Goal: Task Accomplishment & Management: Use online tool/utility

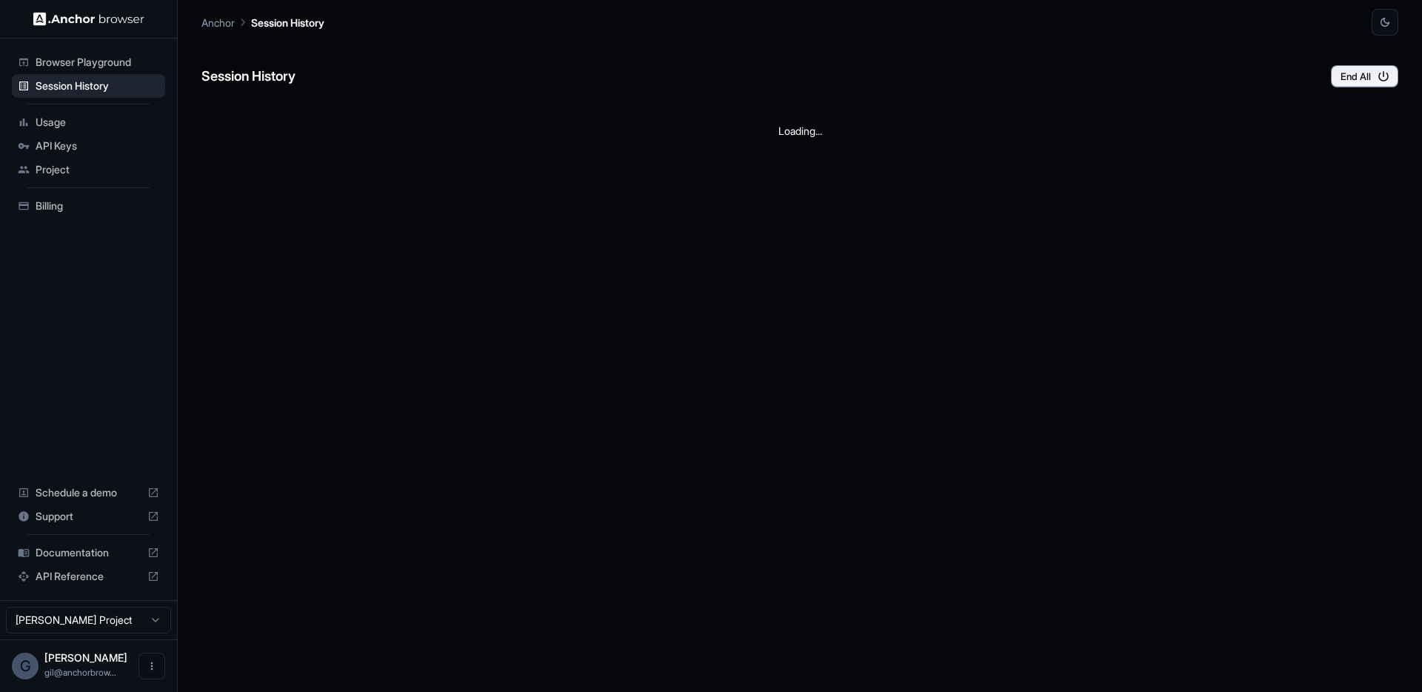
click at [72, 61] on span "Browser Playground" at bounding box center [98, 62] width 124 height 15
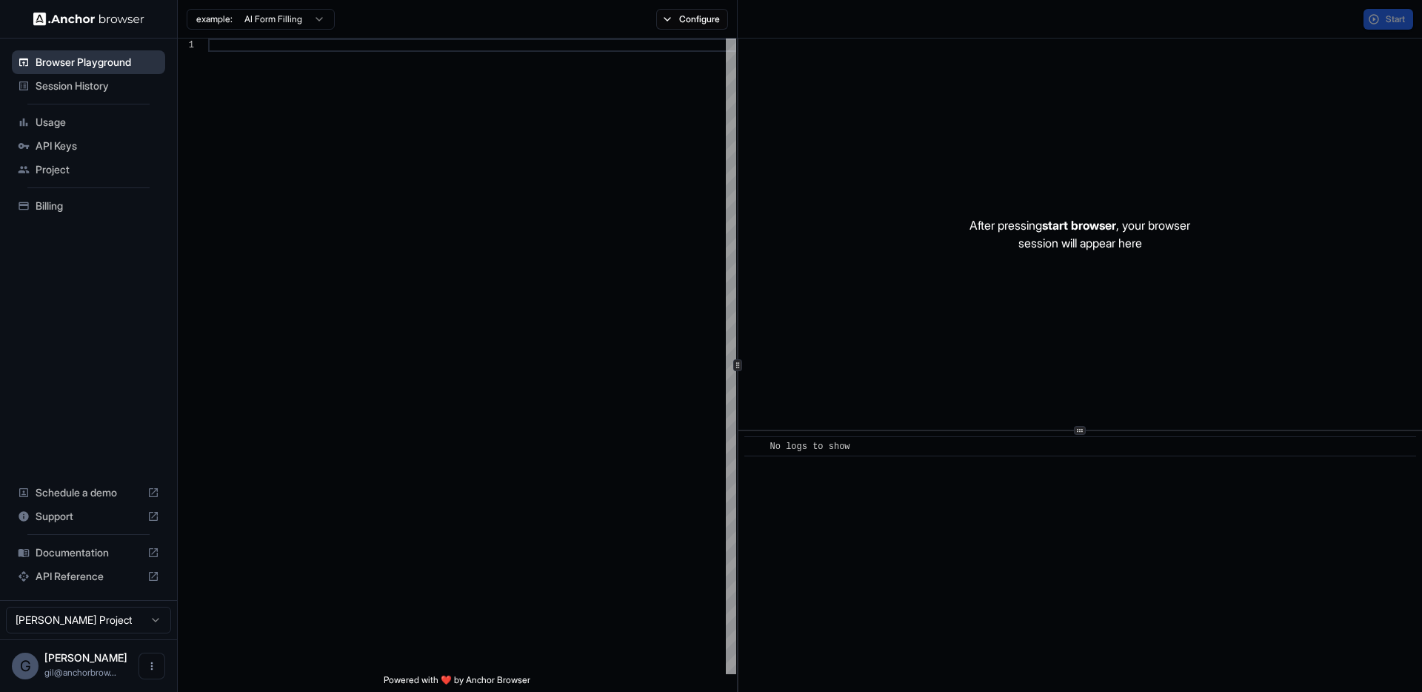
scroll to position [107, 0]
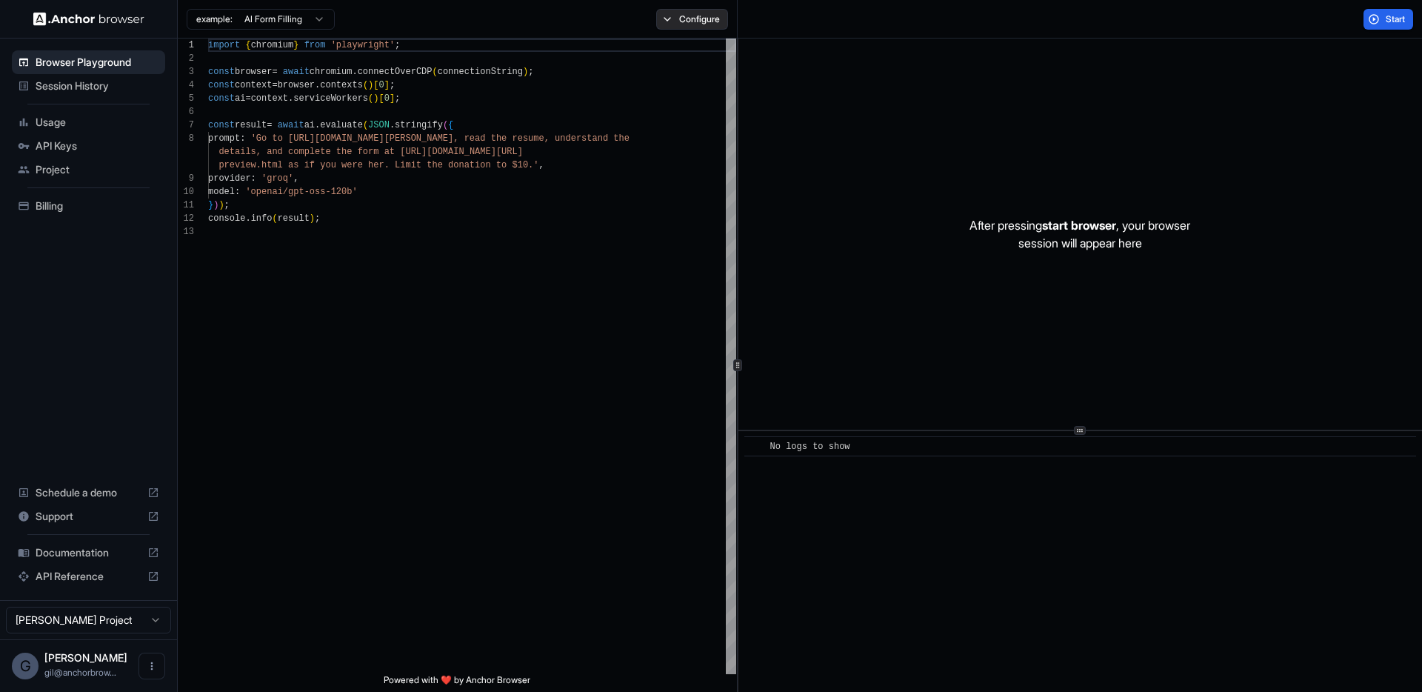
click at [670, 19] on button "Configure" at bounding box center [692, 19] width 72 height 21
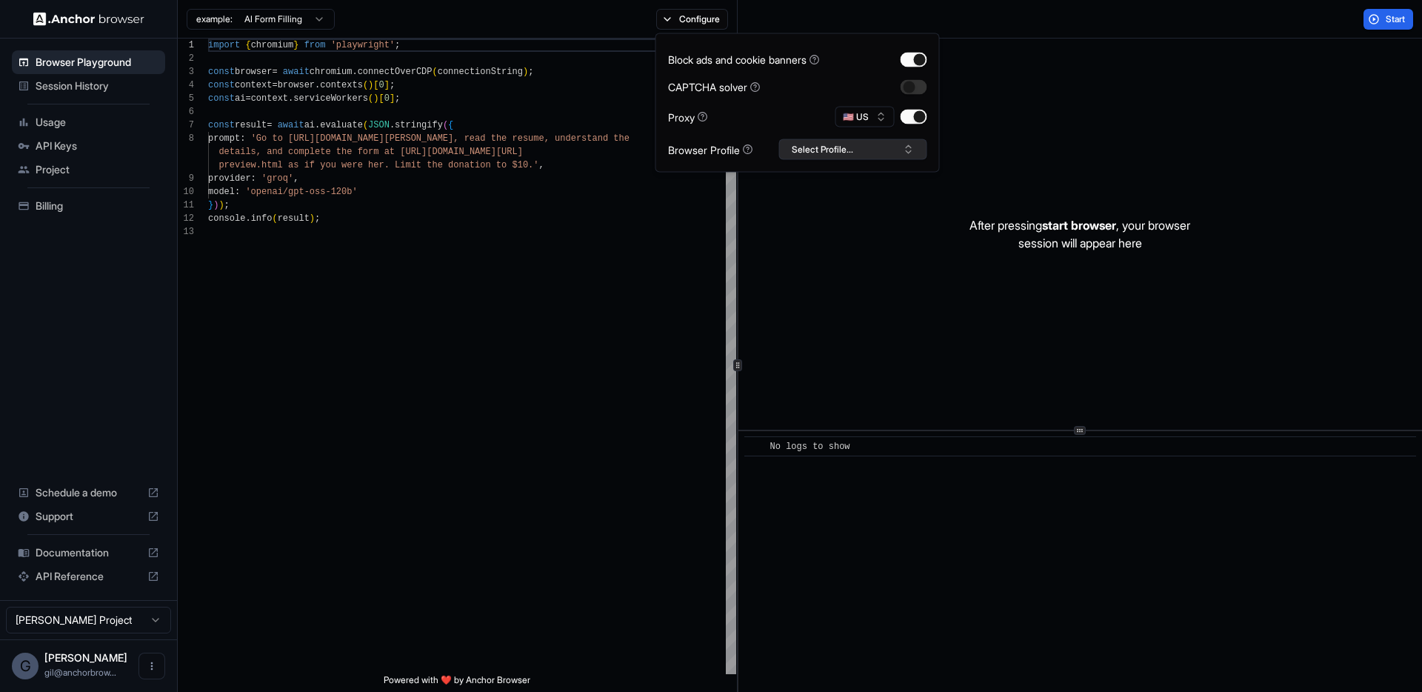
click at [841, 149] on button "Select Profile..." at bounding box center [853, 149] width 148 height 21
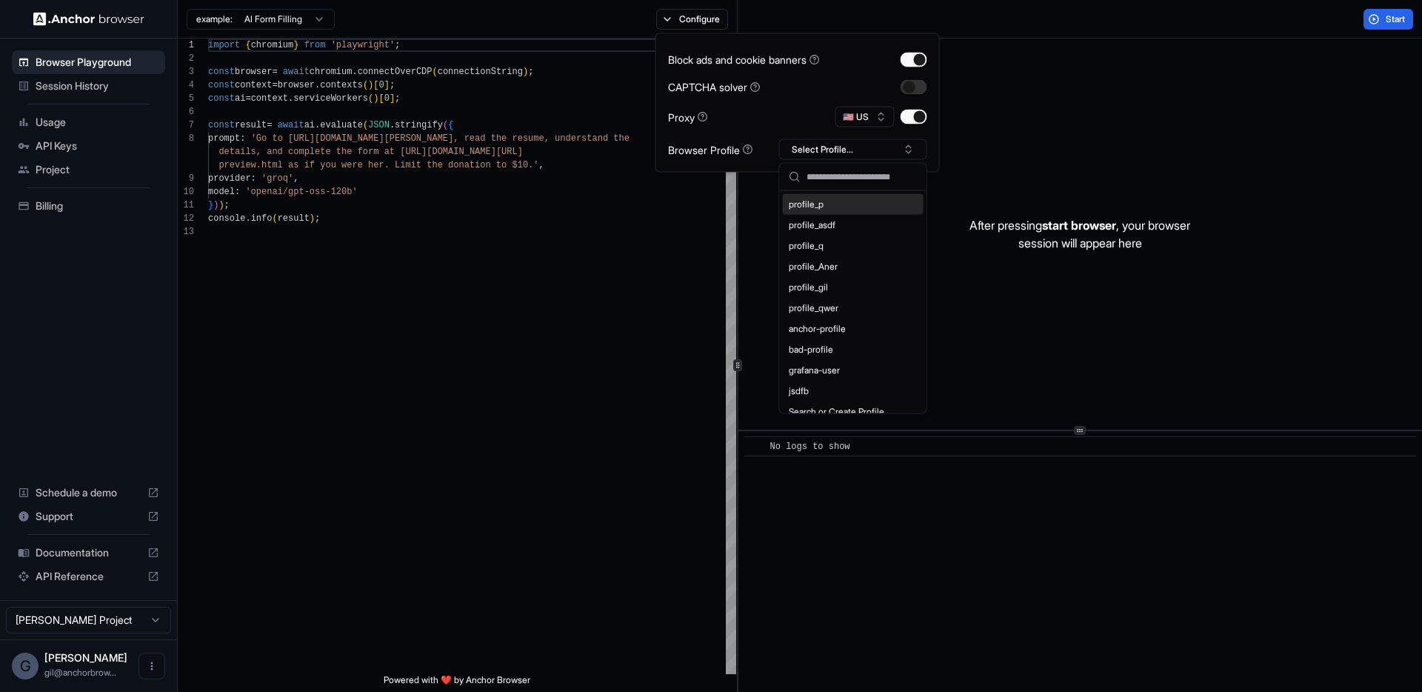
click at [824, 175] on input "text" at bounding box center [862, 177] width 111 height 27
type textarea "**********"
click at [525, 232] on div "import { chromium } from 'playwright' ; const browser = await chromium . connec…" at bounding box center [472, 450] width 528 height 822
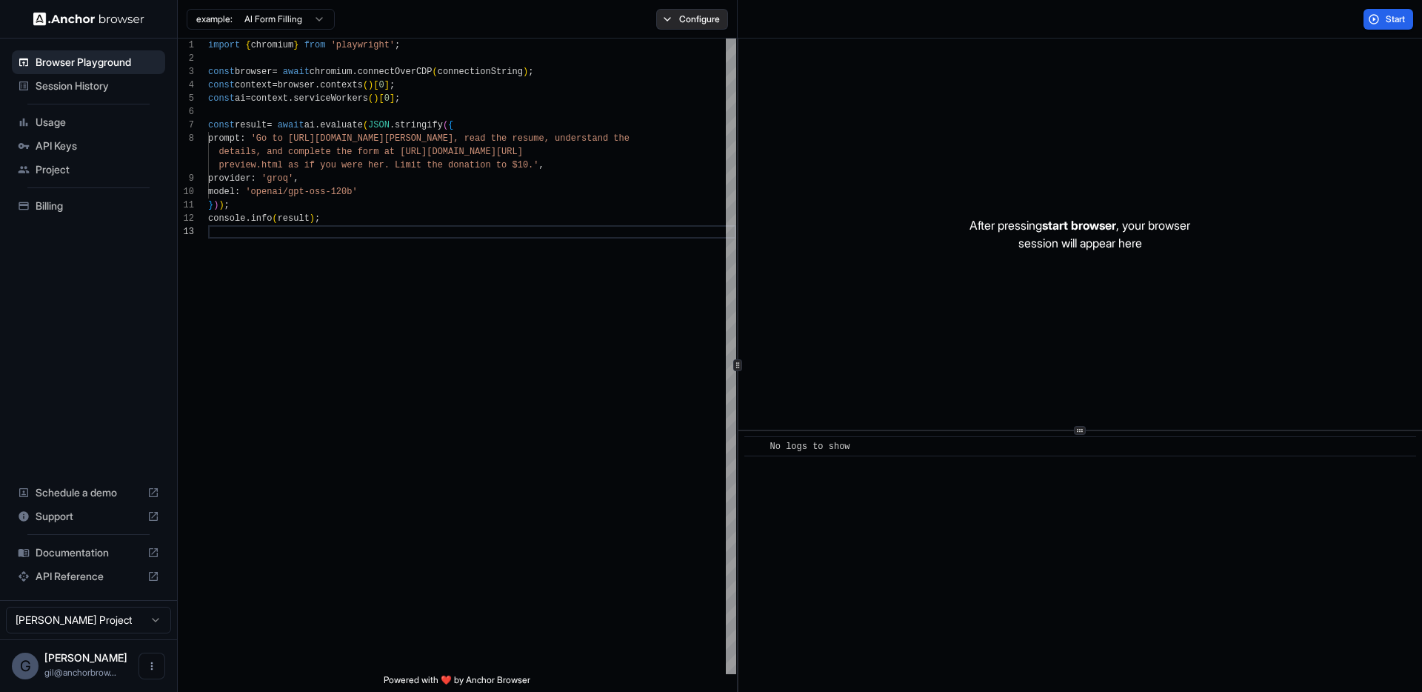
click at [708, 19] on button "Configure" at bounding box center [692, 19] width 72 height 21
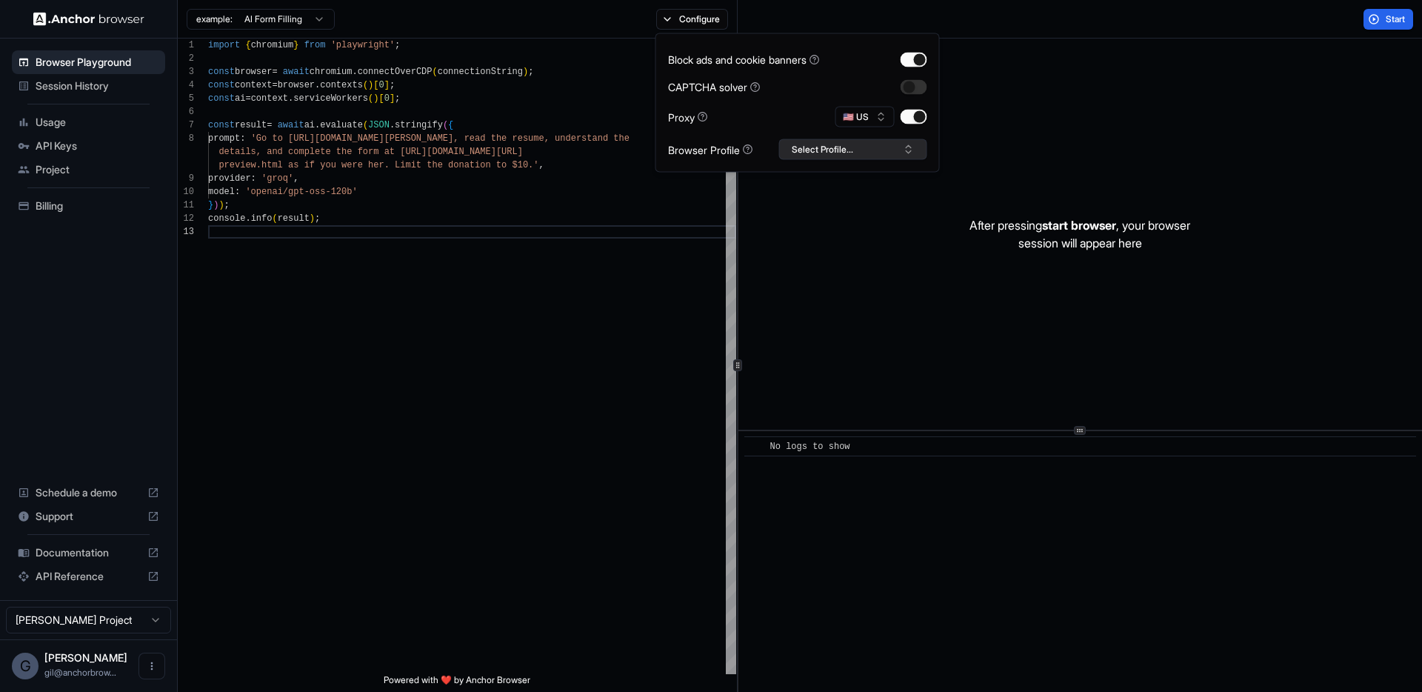
click at [852, 152] on button "Select Profile..." at bounding box center [853, 149] width 148 height 21
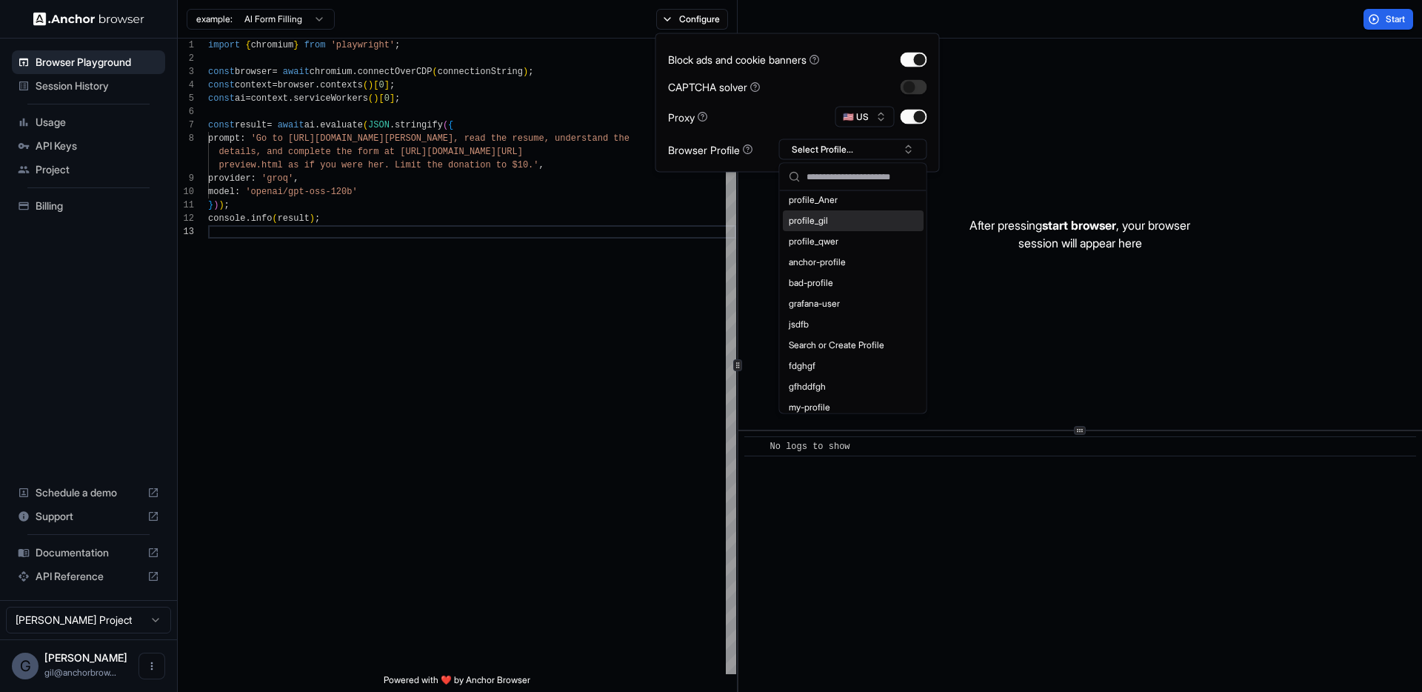
scroll to position [95, 0]
click at [487, 281] on div "import { chromium } from 'playwright' ; const browser = await chromium . connec…" at bounding box center [472, 450] width 528 height 822
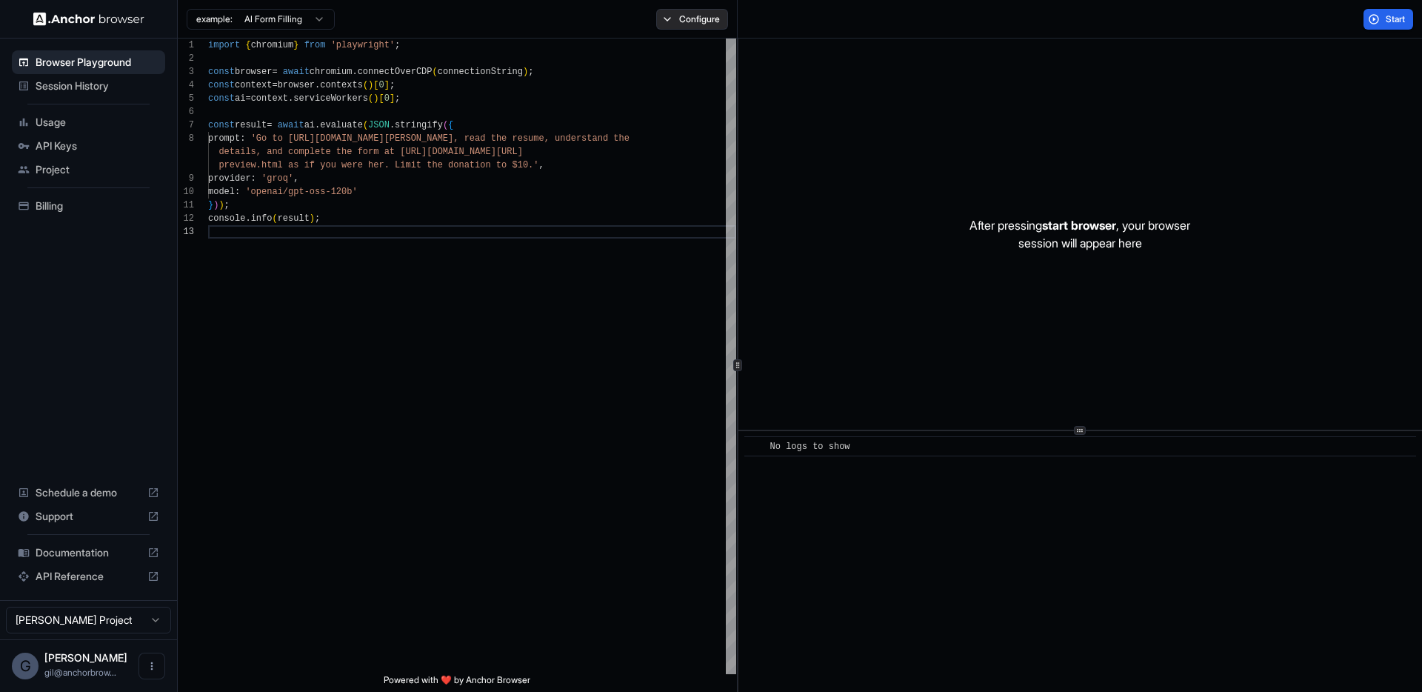
click at [696, 27] on button "Configure" at bounding box center [692, 19] width 72 height 21
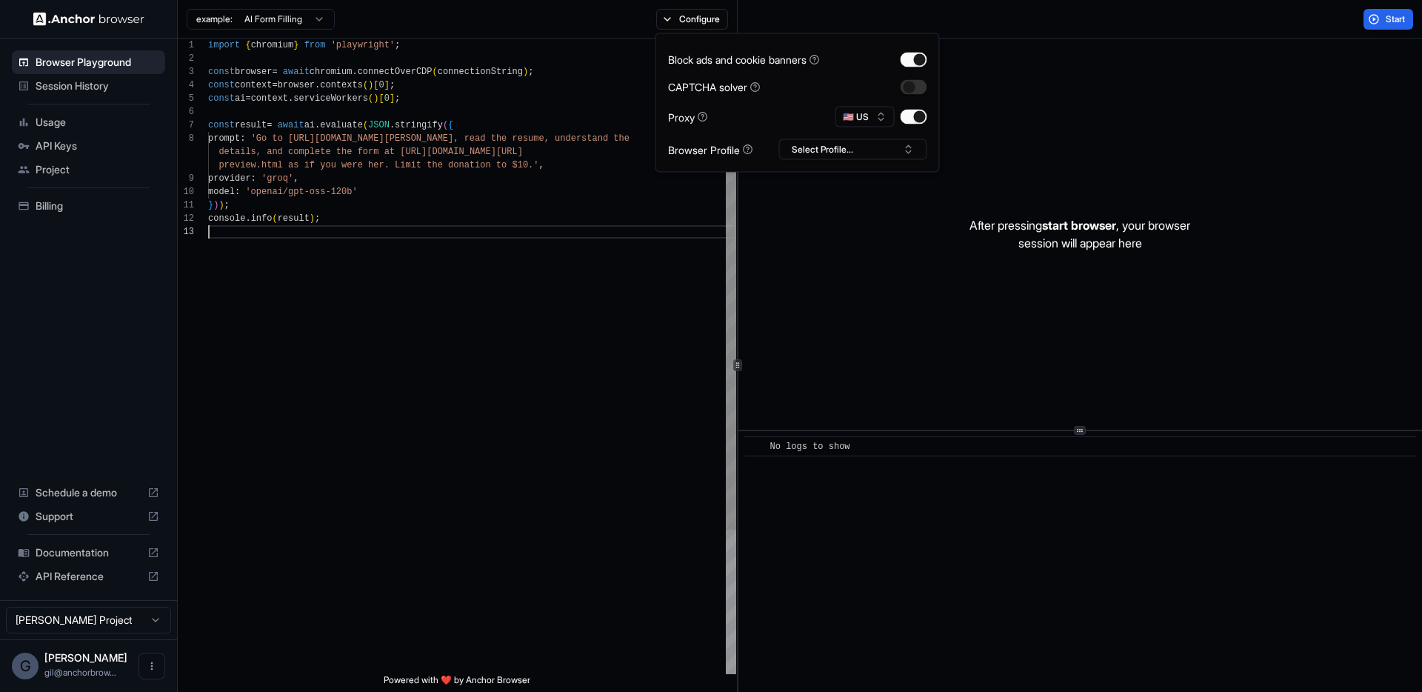
click at [315, 478] on div "import { chromium } from 'playwright' ; const browser = await chromium . connec…" at bounding box center [472, 450] width 528 height 822
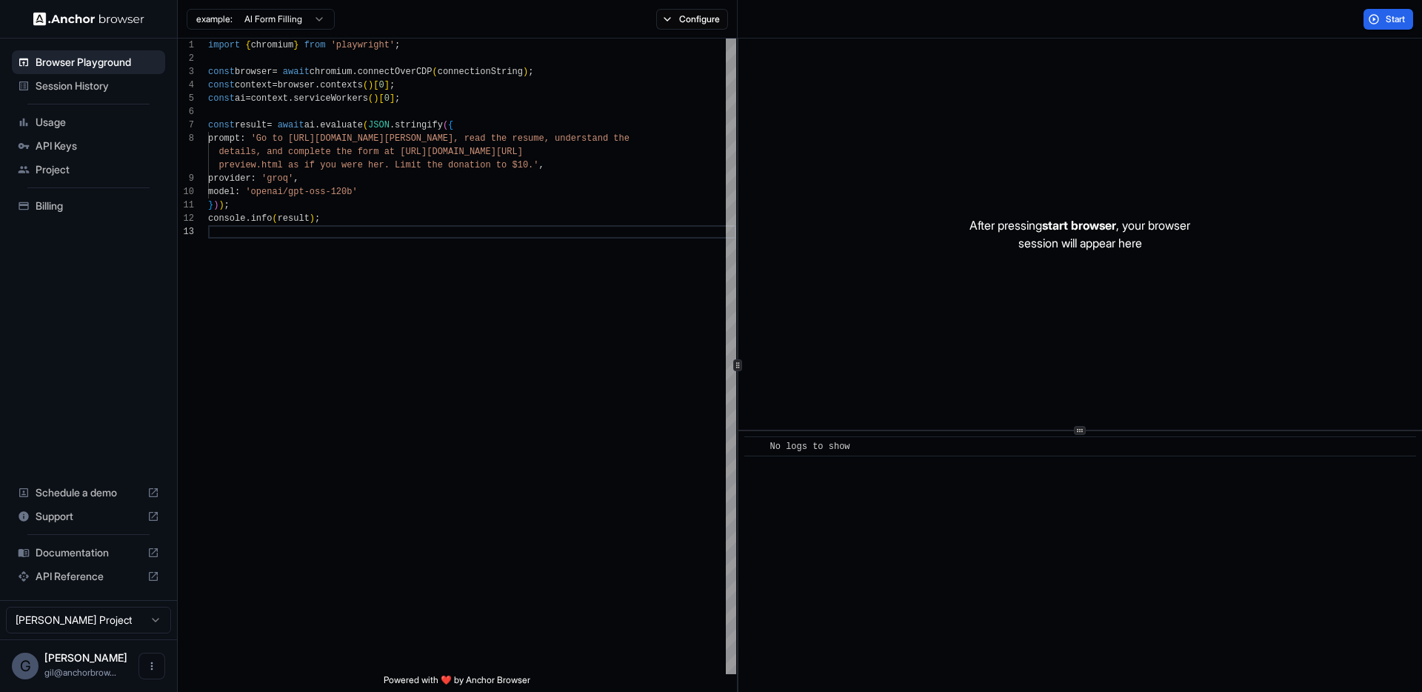
click at [55, 147] on span "API Keys" at bounding box center [98, 146] width 124 height 15
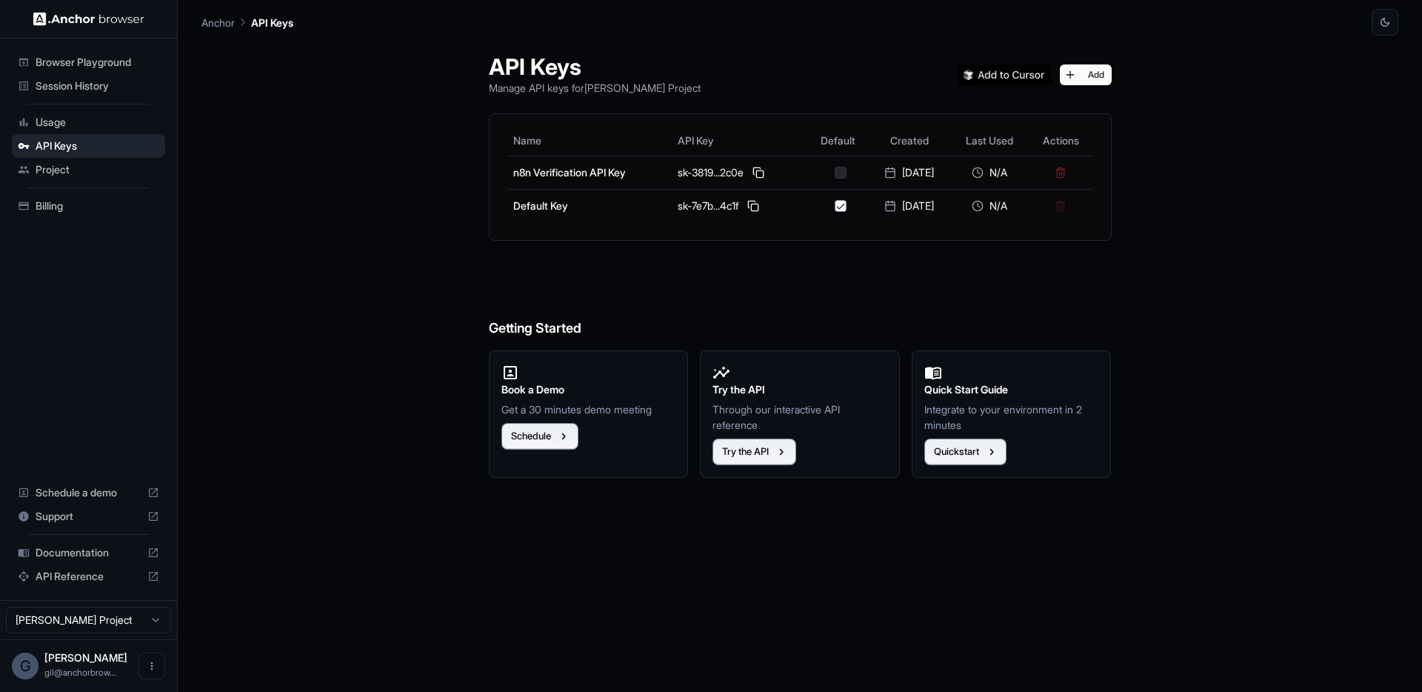
click at [403, 296] on div "API Keys Manage API keys for [PERSON_NAME] Project Add Name API Key Default Cre…" at bounding box center [799, 364] width 1197 height 656
click at [79, 67] on span "Browser Playground" at bounding box center [98, 62] width 124 height 15
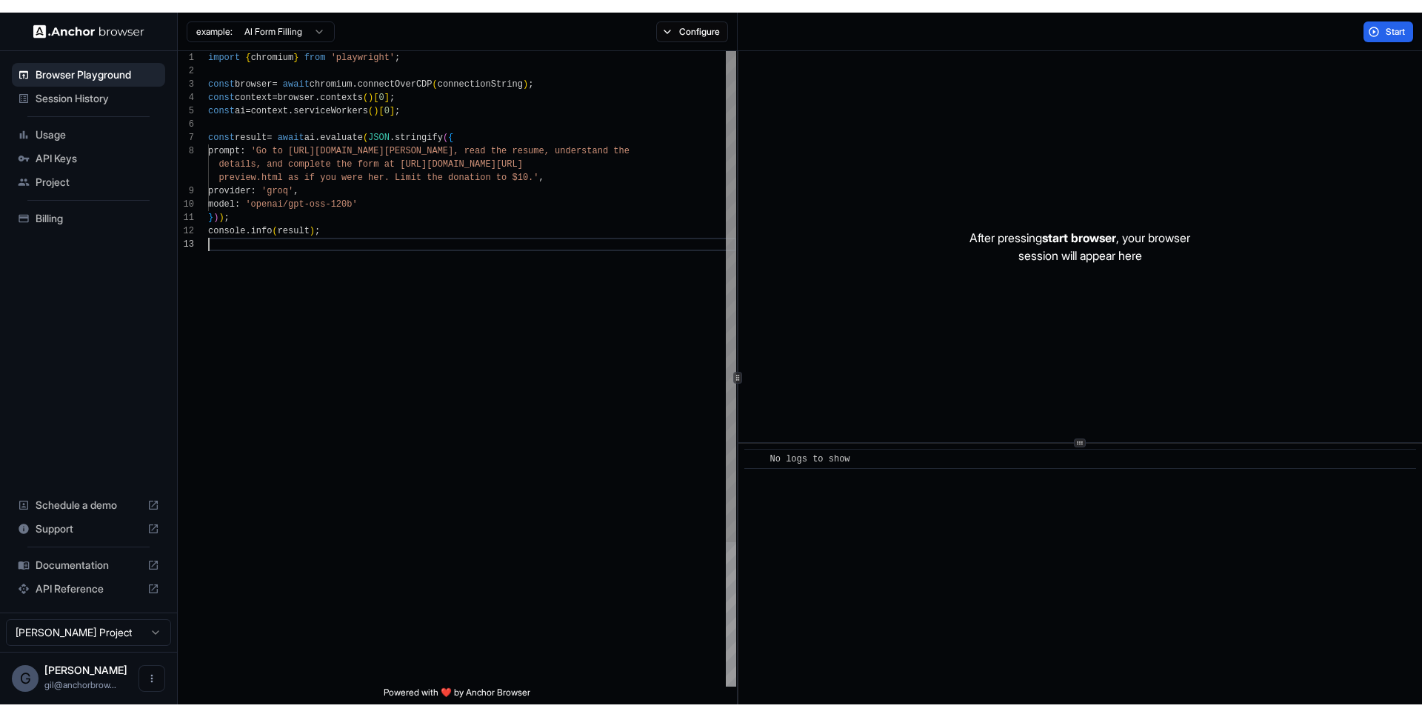
scroll to position [53, 0]
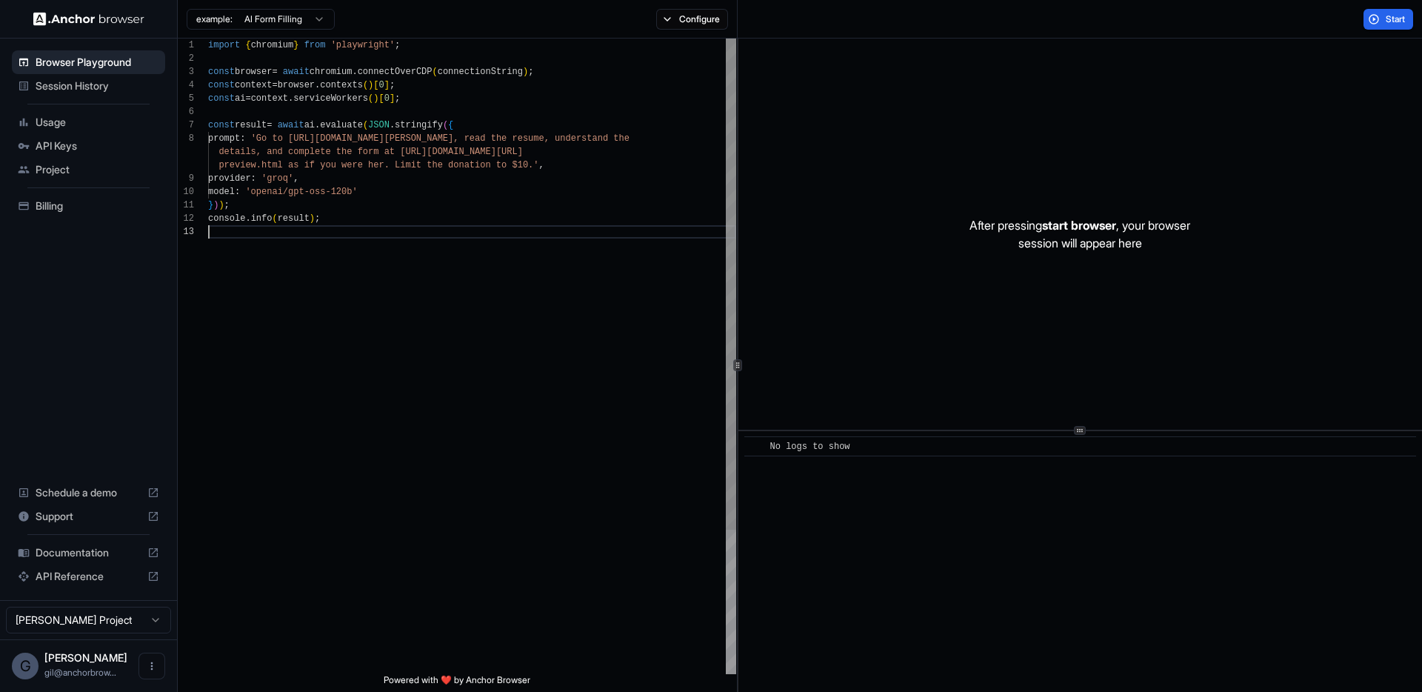
click at [628, 336] on div "import { chromium } from 'playwright' ; const browser = await chromium . connec…" at bounding box center [472, 450] width 528 height 822
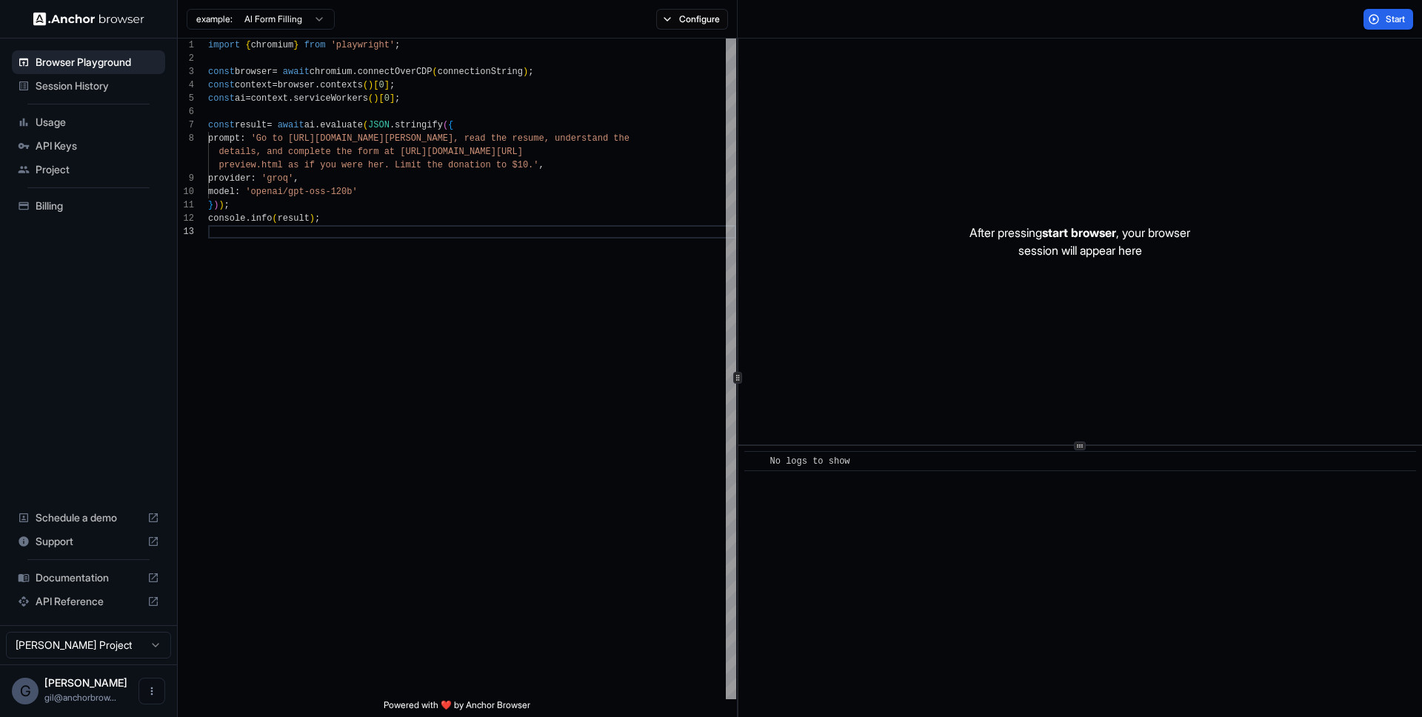
click at [301, 24] on html "Browser Playground Session History Usage API Keys Project Billing Schedule a de…" at bounding box center [711, 358] width 1422 height 717
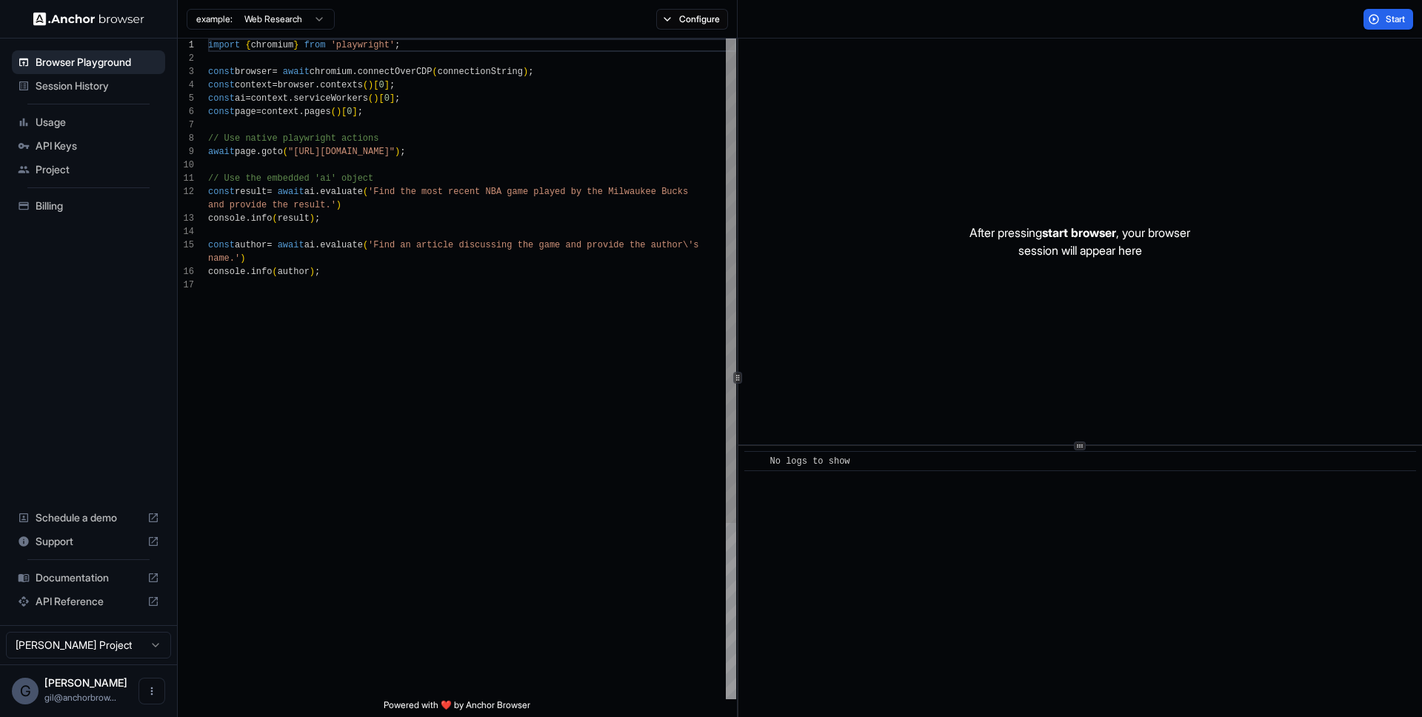
scroll to position [0, 0]
click at [269, 27] on html "Browser Playground Session History Usage API Keys Project Billing Schedule a de…" at bounding box center [711, 358] width 1422 height 717
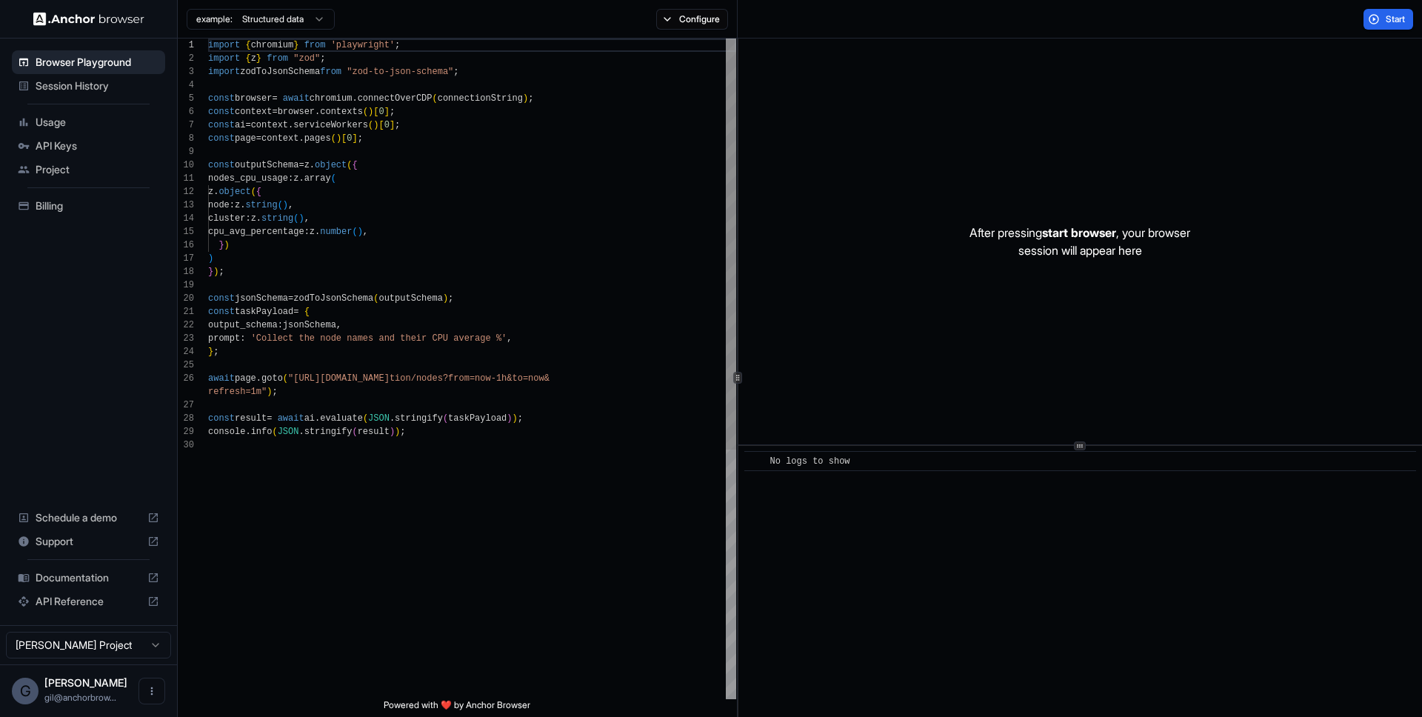
type textarea "**********"
click at [473, 223] on div "import { chromium } from 'playwright' ; import { z } from "zod" ; import zodToJ…" at bounding box center [472, 569] width 528 height 1061
click at [418, 216] on div "import { chromium } from 'playwright' ; import { z } from "zod" ; import zodToJ…" at bounding box center [472, 569] width 528 height 1061
click at [413, 254] on div "import { chromium } from 'playwright' ; import { z } from "zod" ; import zodToJ…" at bounding box center [472, 569] width 528 height 1061
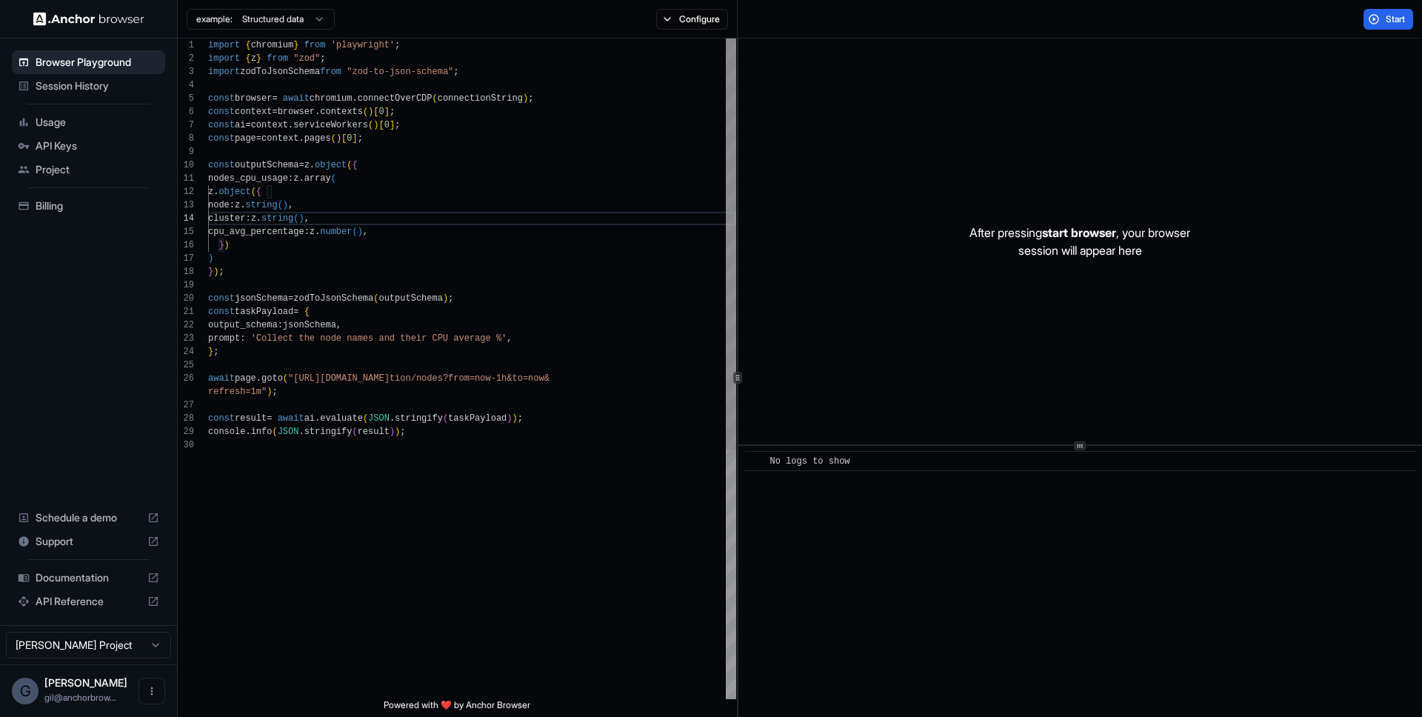
scroll to position [80, 0]
click at [424, 466] on div "import { chromium } from 'playwright' ; import { z } from "zod" ; import zodToJ…" at bounding box center [472, 569] width 528 height 1061
click at [441, 435] on div "import { chromium } from 'playwright' ; import { z } from "zod" ; import zodToJ…" at bounding box center [472, 569] width 528 height 1061
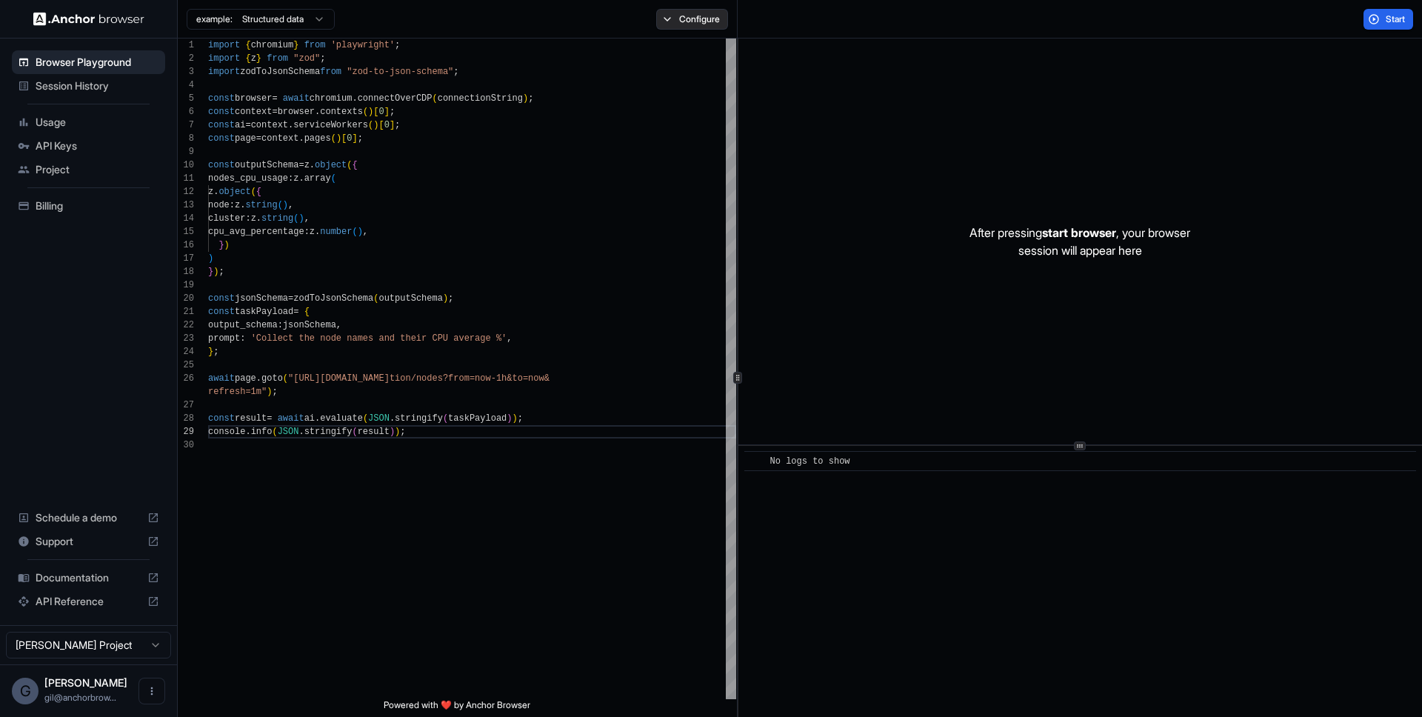
click at [694, 21] on button "Configure" at bounding box center [692, 19] width 72 height 21
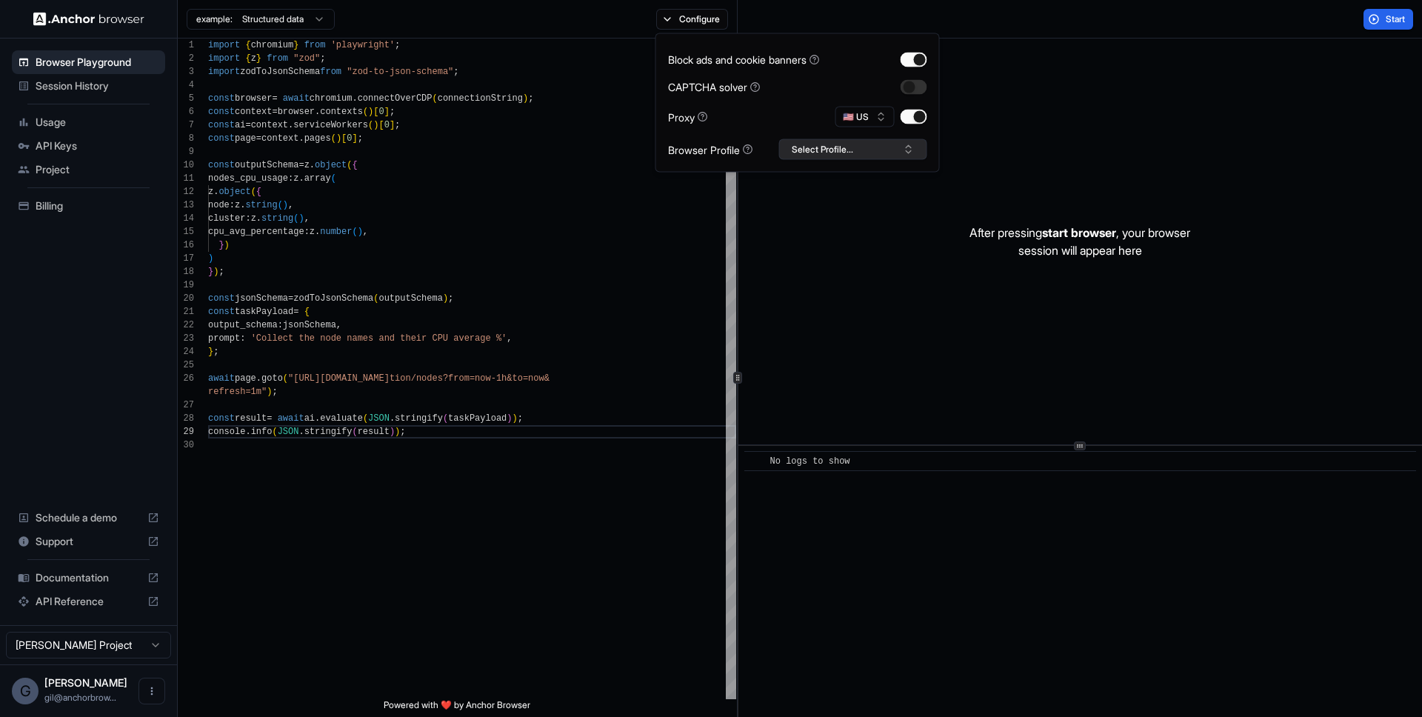
click at [868, 148] on button "Select Profile..." at bounding box center [853, 149] width 148 height 21
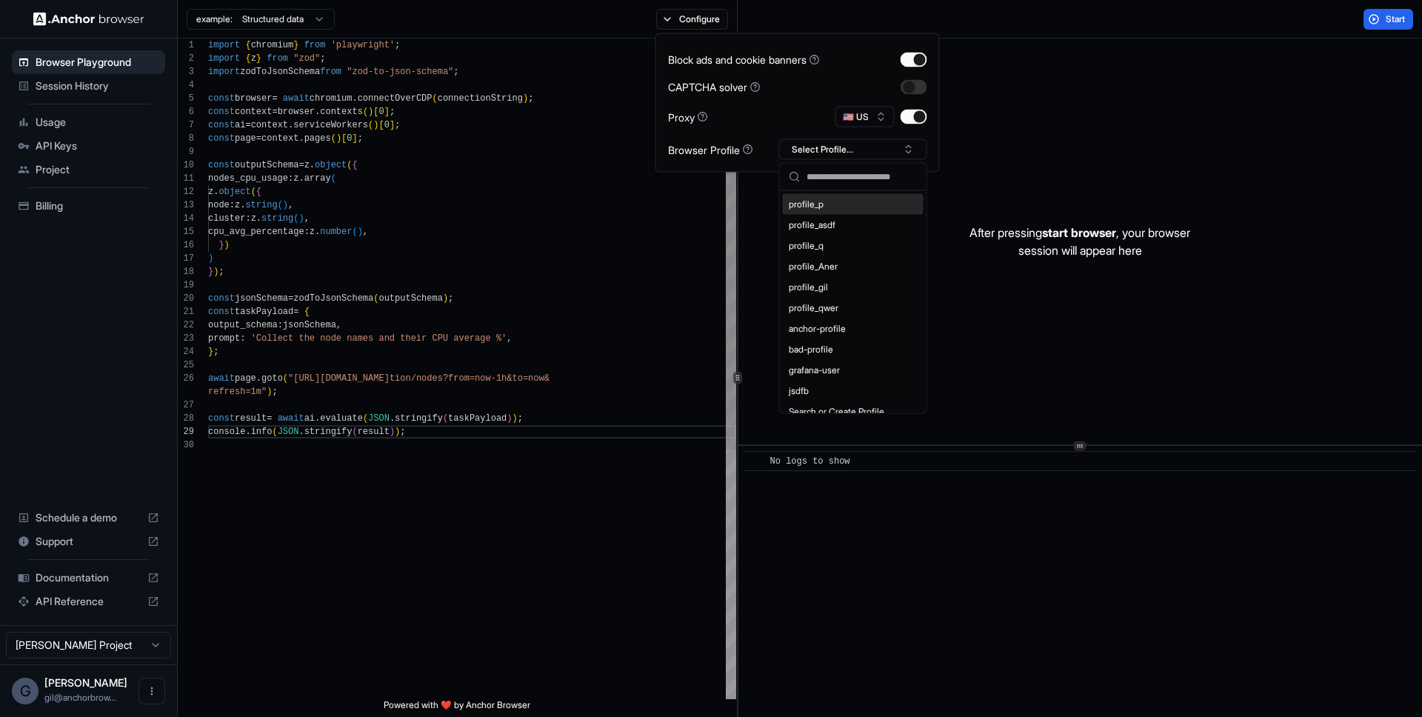
type textarea "**********"
click at [658, 260] on div "import { chromium } from 'playwright' ; import { z } from "zod" ; import zodToJ…" at bounding box center [472, 569] width 528 height 1061
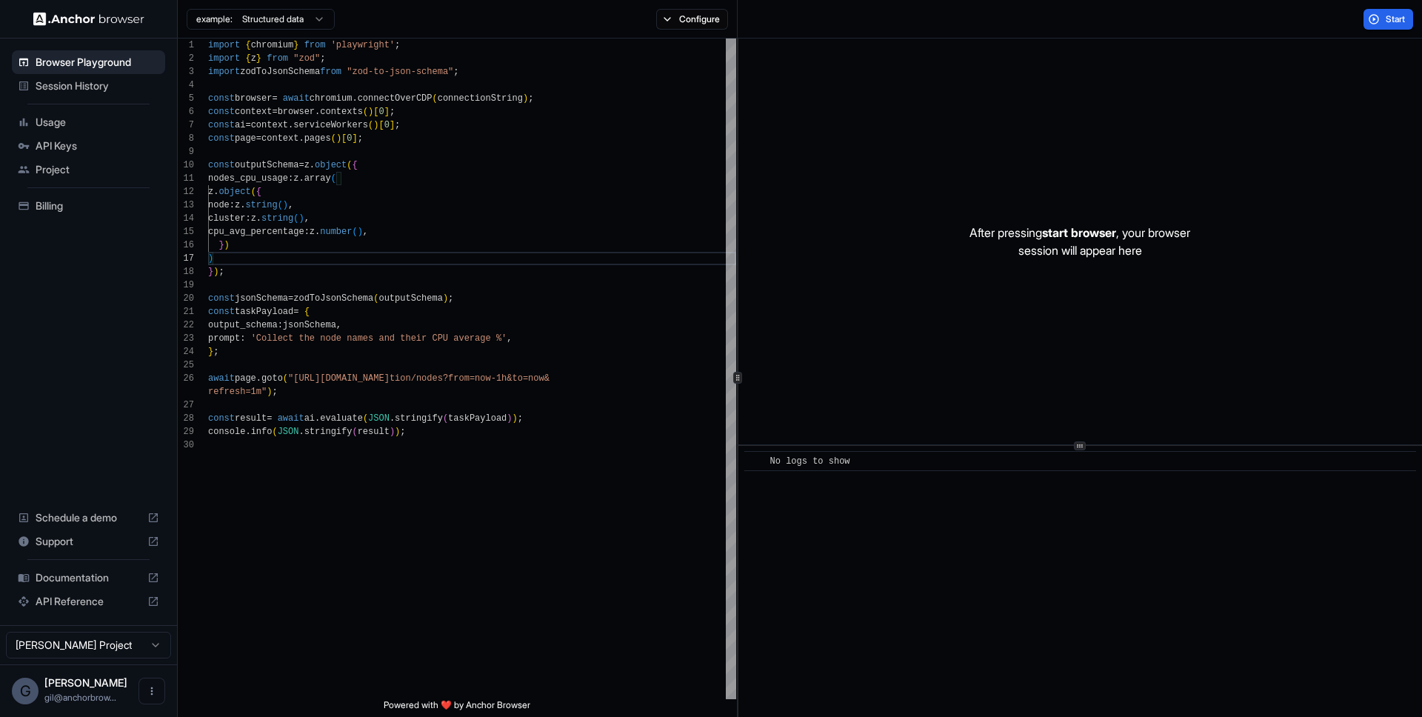
click at [70, 87] on span "Session History" at bounding box center [98, 86] width 124 height 15
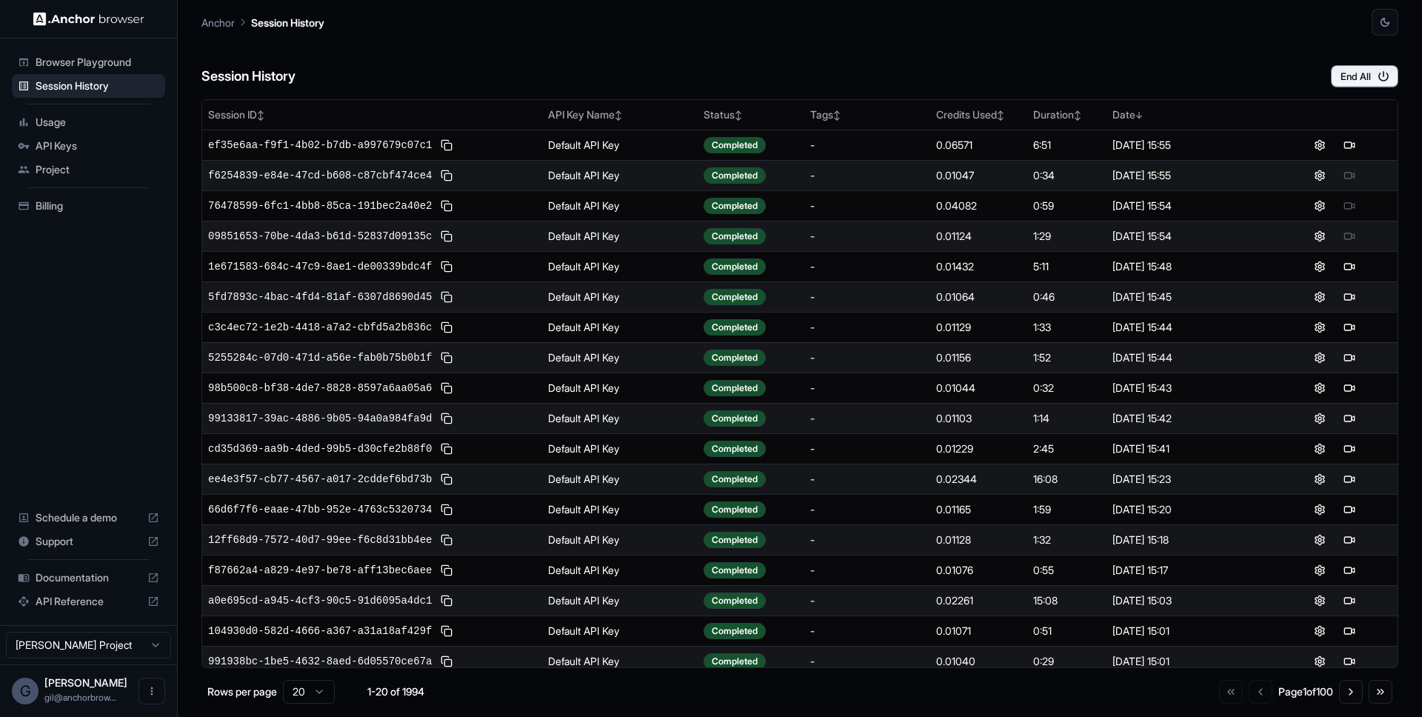
click at [70, 144] on span "API Keys" at bounding box center [98, 146] width 124 height 15
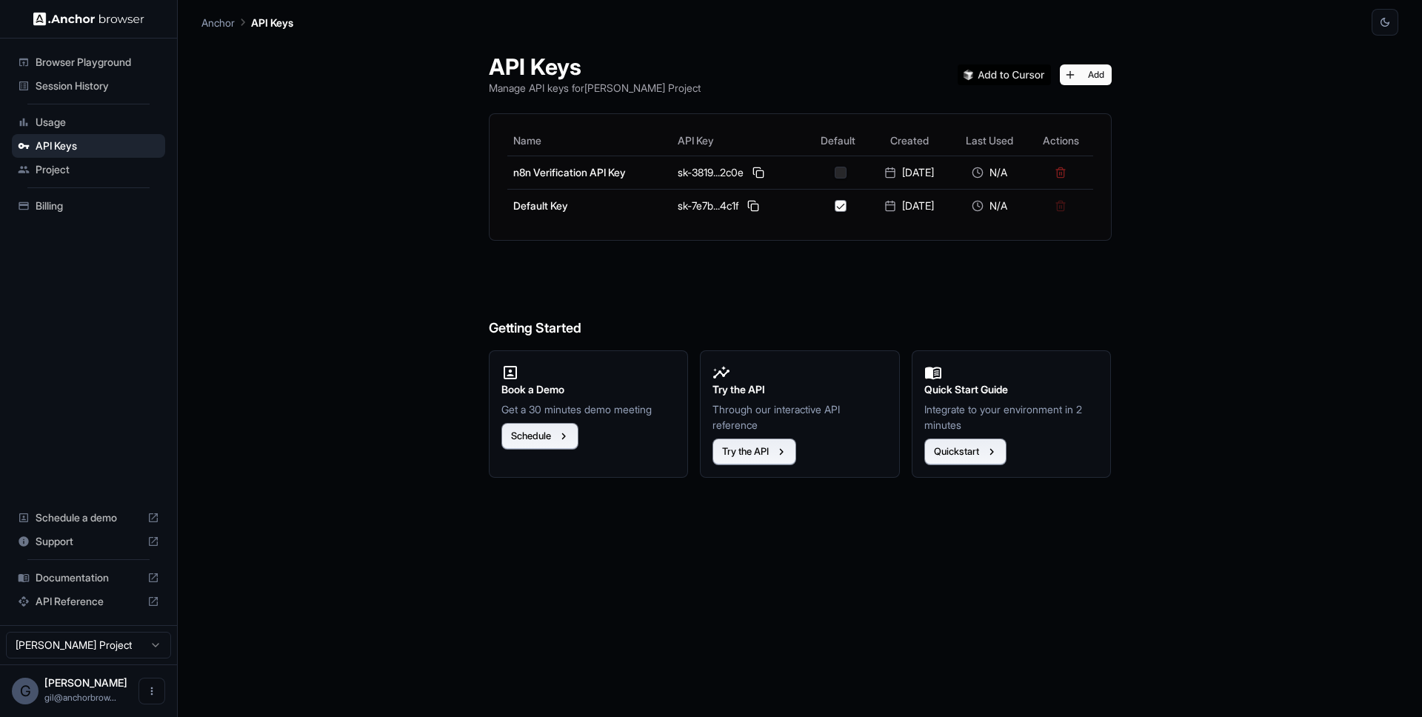
click at [365, 184] on div "API Keys Manage API keys for [PERSON_NAME] Project Add Name API Key Default Cre…" at bounding box center [799, 376] width 1197 height 681
click at [413, 157] on div "API Keys Manage API keys for [PERSON_NAME] Project Add Name API Key Default Cre…" at bounding box center [799, 376] width 1197 height 681
click at [74, 64] on span "Browser Playground" at bounding box center [98, 62] width 124 height 15
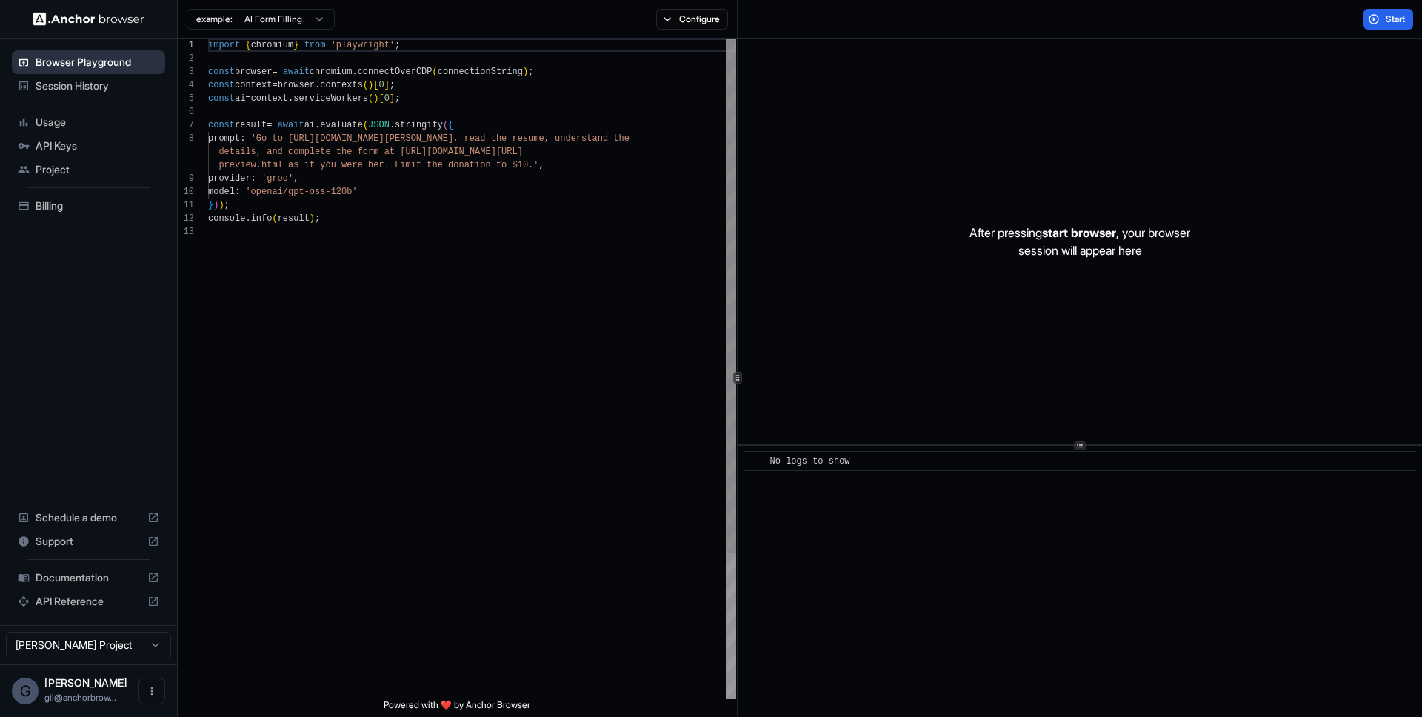
scroll to position [107, 0]
click at [704, 23] on button "Configure" at bounding box center [692, 19] width 72 height 21
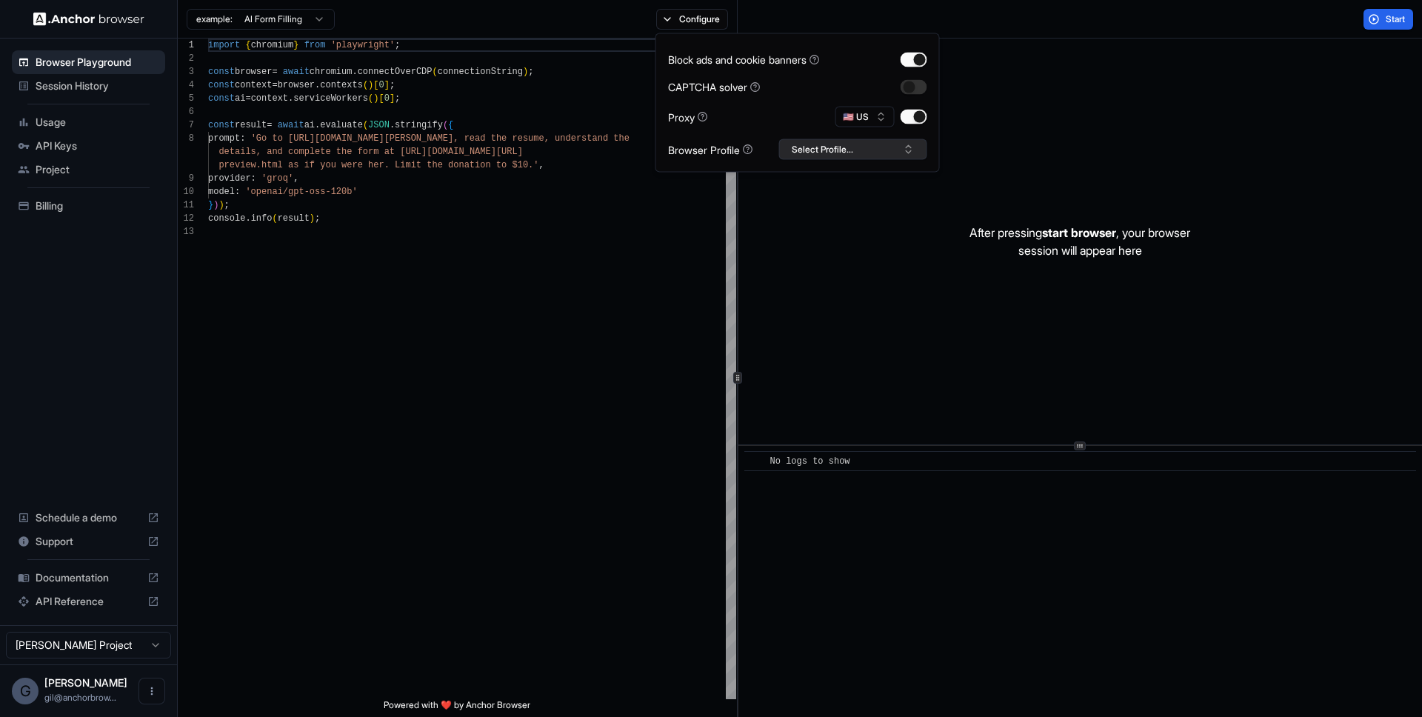
click at [858, 157] on button "Select Profile..." at bounding box center [853, 149] width 148 height 21
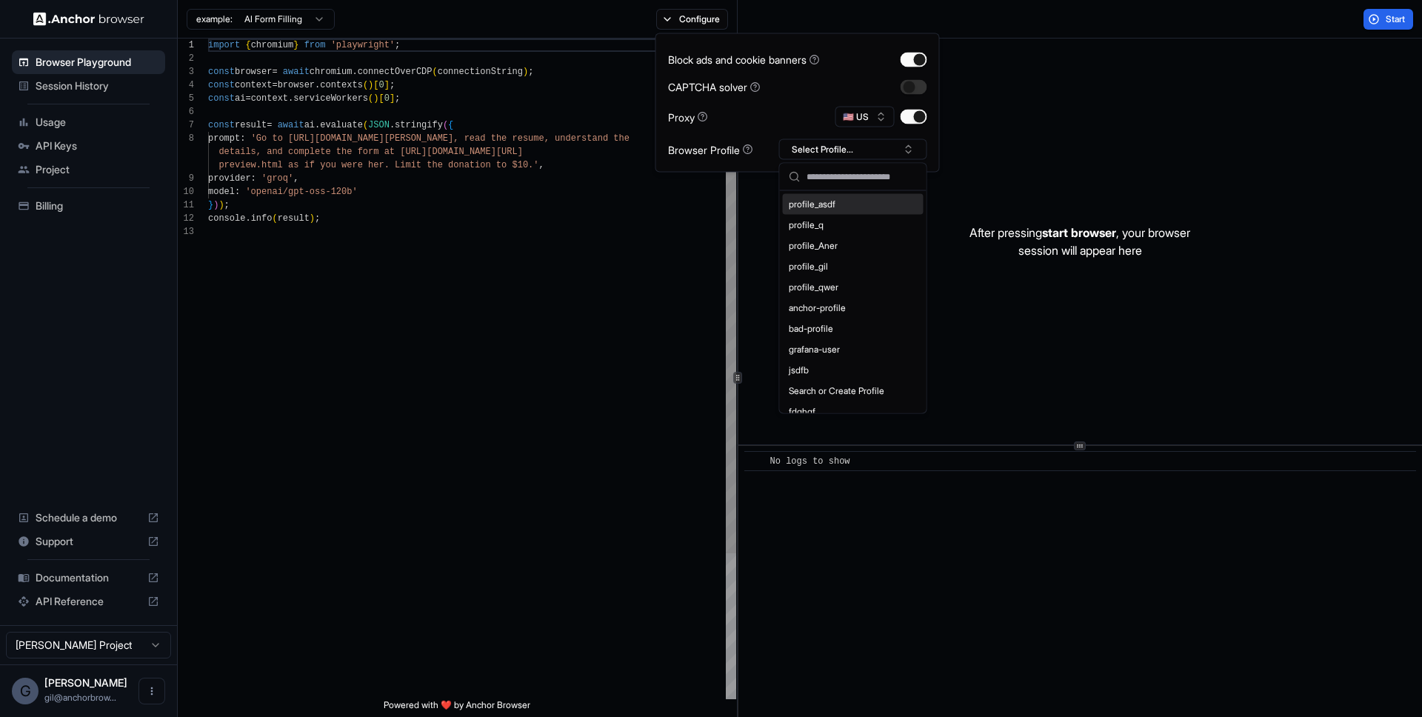
type textarea "**********"
click at [447, 220] on div "import { chromium } from 'playwright' ; const browser = await chromium . connec…" at bounding box center [472, 462] width 528 height 847
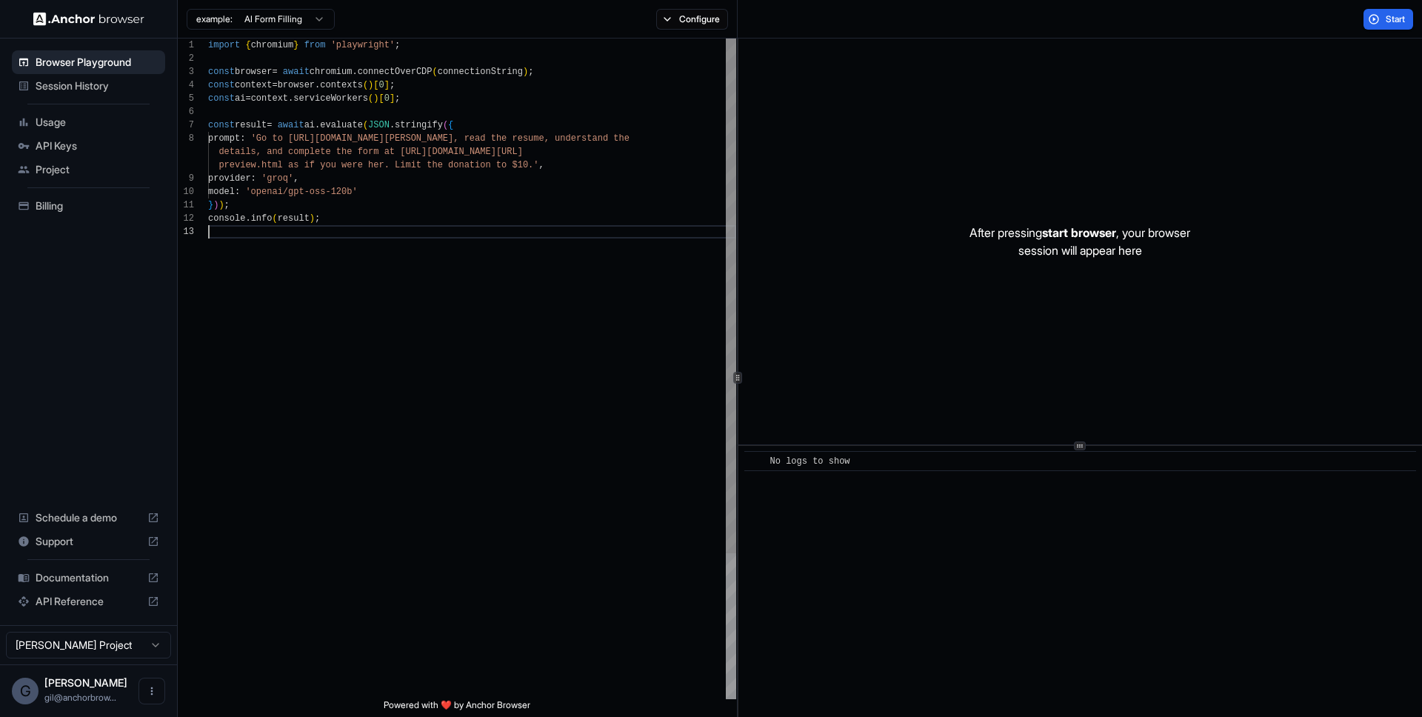
scroll to position [53, 0]
click at [570, 240] on div "import { chromium } from 'playwright' ; const browser = await chromium . connec…" at bounding box center [472, 462] width 528 height 847
click at [671, 19] on button "Configure" at bounding box center [692, 19] width 72 height 21
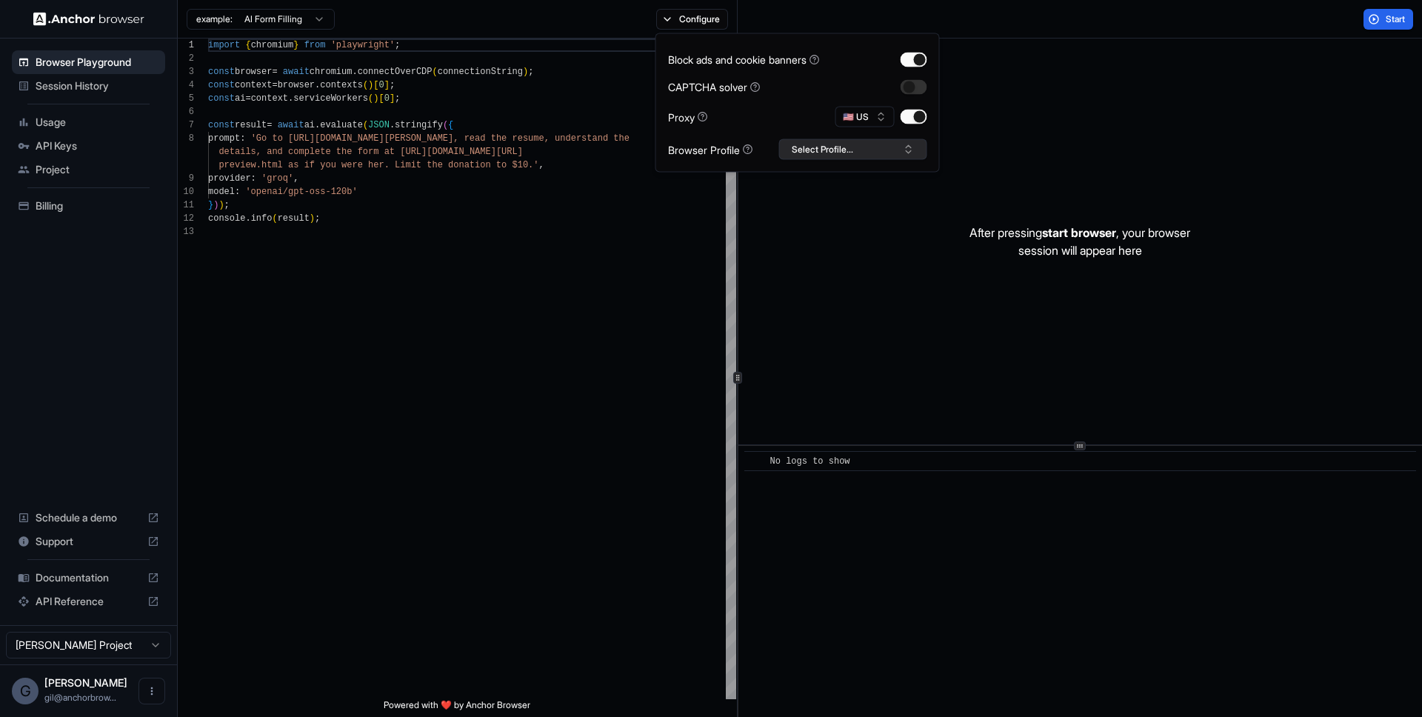
click at [870, 155] on button "Select Profile..." at bounding box center [853, 149] width 148 height 21
type input "**********"
click at [593, 133] on div "import { chromium } from 'playwright' ; const browser = await chromium . connec…" at bounding box center [472, 462] width 528 height 847
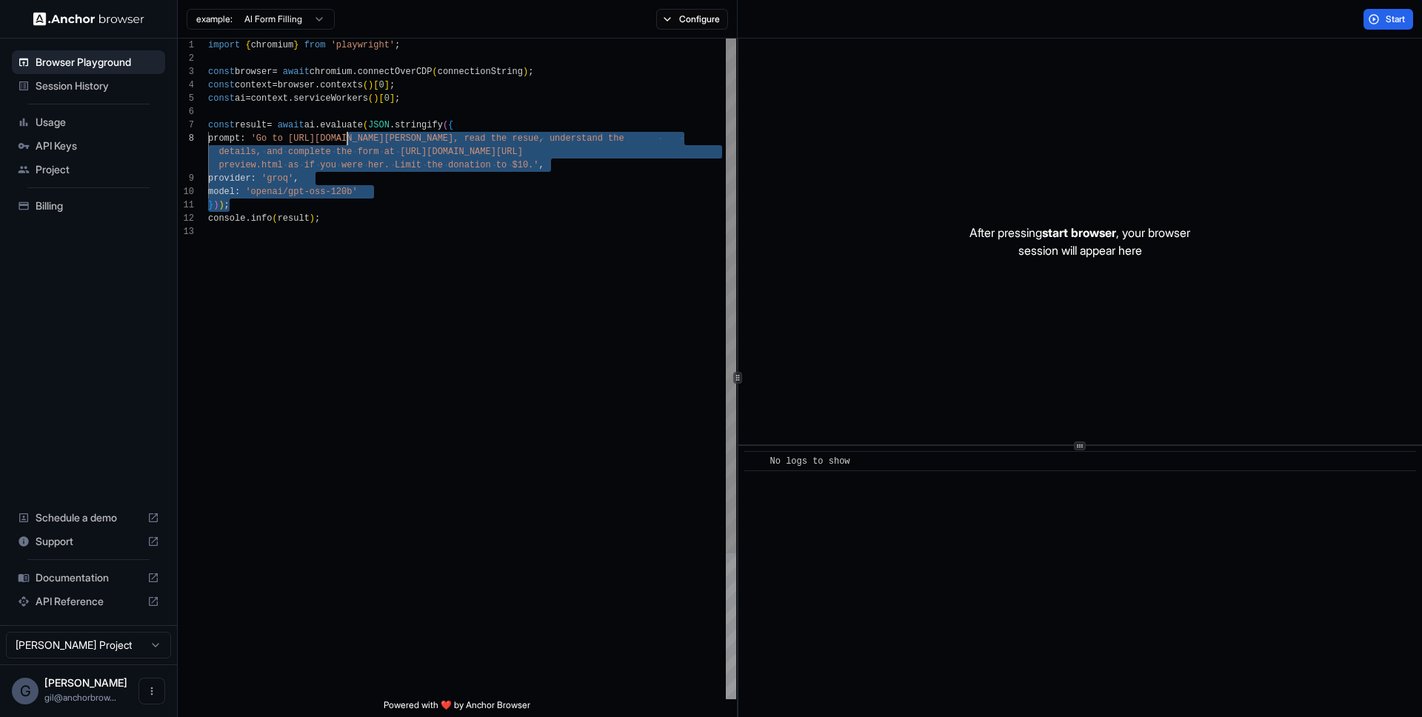
scroll to position [80, 0]
drag, startPoint x: 628, startPoint y: 187, endPoint x: 284, endPoint y: 119, distance: 351.1
click at [284, 119] on div "import { chromium } from 'playwright' ; const browser = await chromium . connec…" at bounding box center [472, 462] width 528 height 847
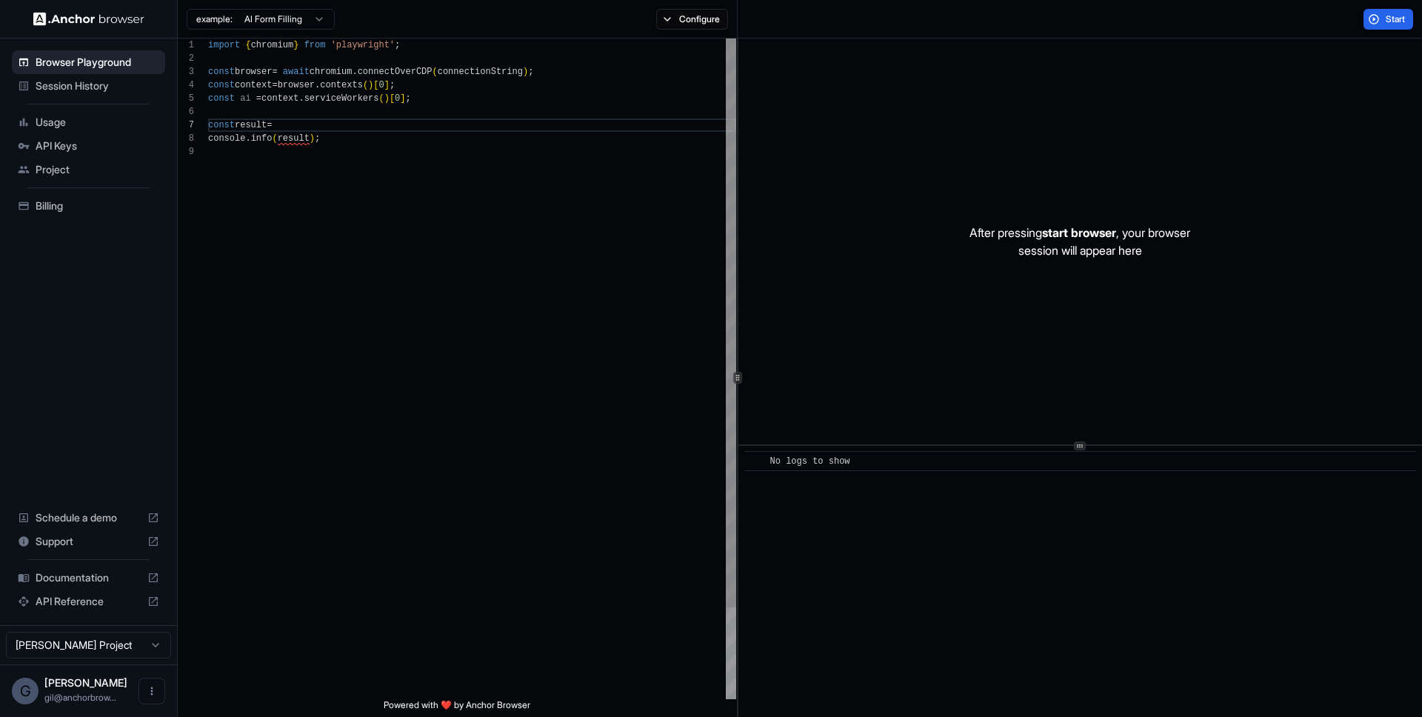
click at [616, 56] on div "import { chromium } from 'playwright' ; const browser = await chromium . connec…" at bounding box center [472, 422] width 528 height 767
click at [667, 21] on button "Configure" at bounding box center [692, 19] width 72 height 21
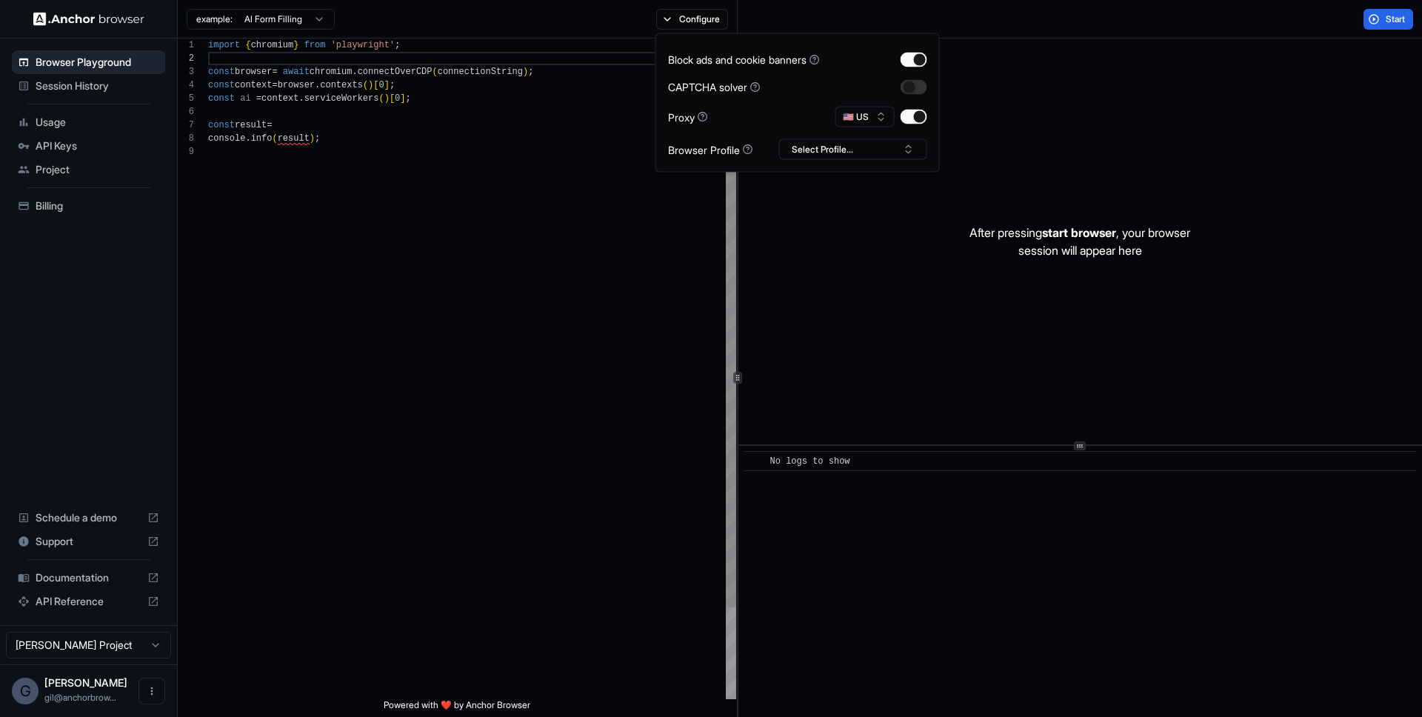
click at [482, 221] on div "import { chromium } from 'playwright' ; const browser = await chromium . connec…" at bounding box center [472, 422] width 528 height 767
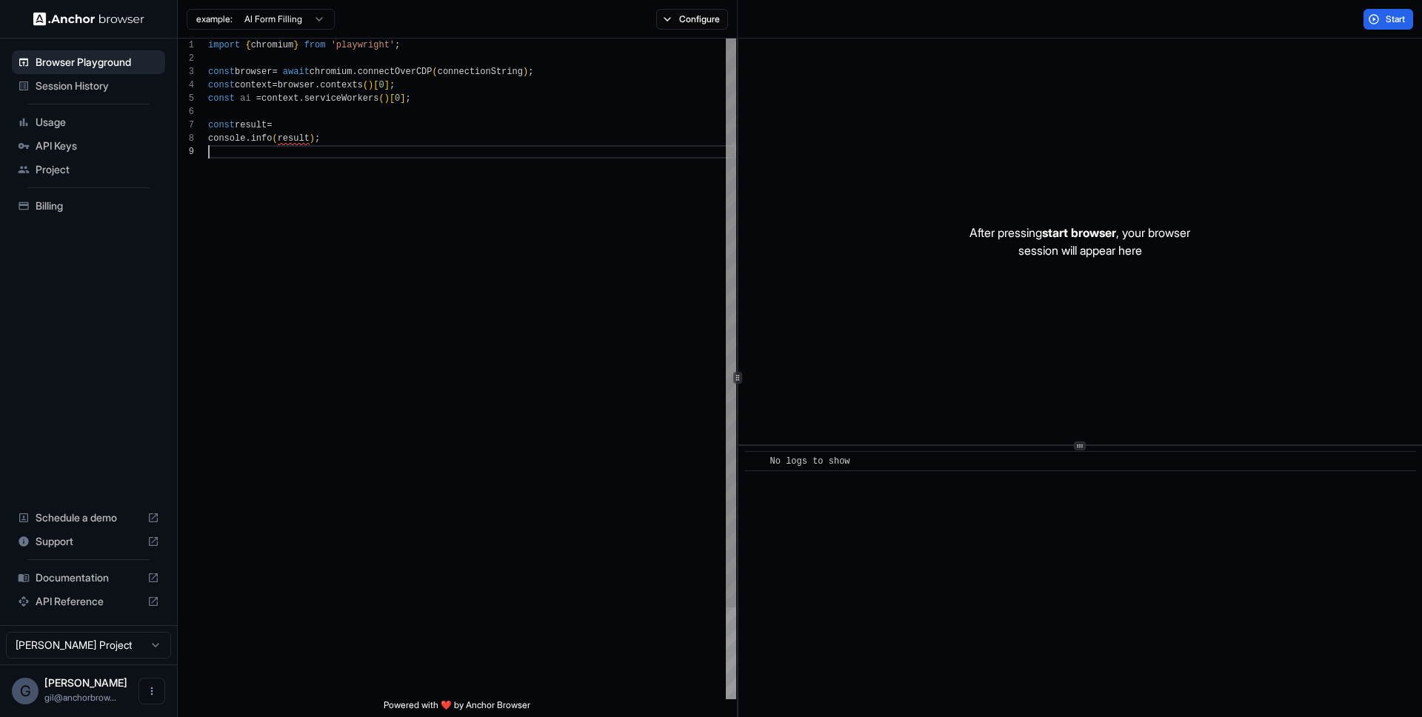
click at [312, 309] on div "import { chromium } from 'playwright' ; const browser = await chromium . connec…" at bounding box center [472, 422] width 528 height 767
type textarea "**********"
click at [690, 19] on button "Configure" at bounding box center [692, 19] width 72 height 21
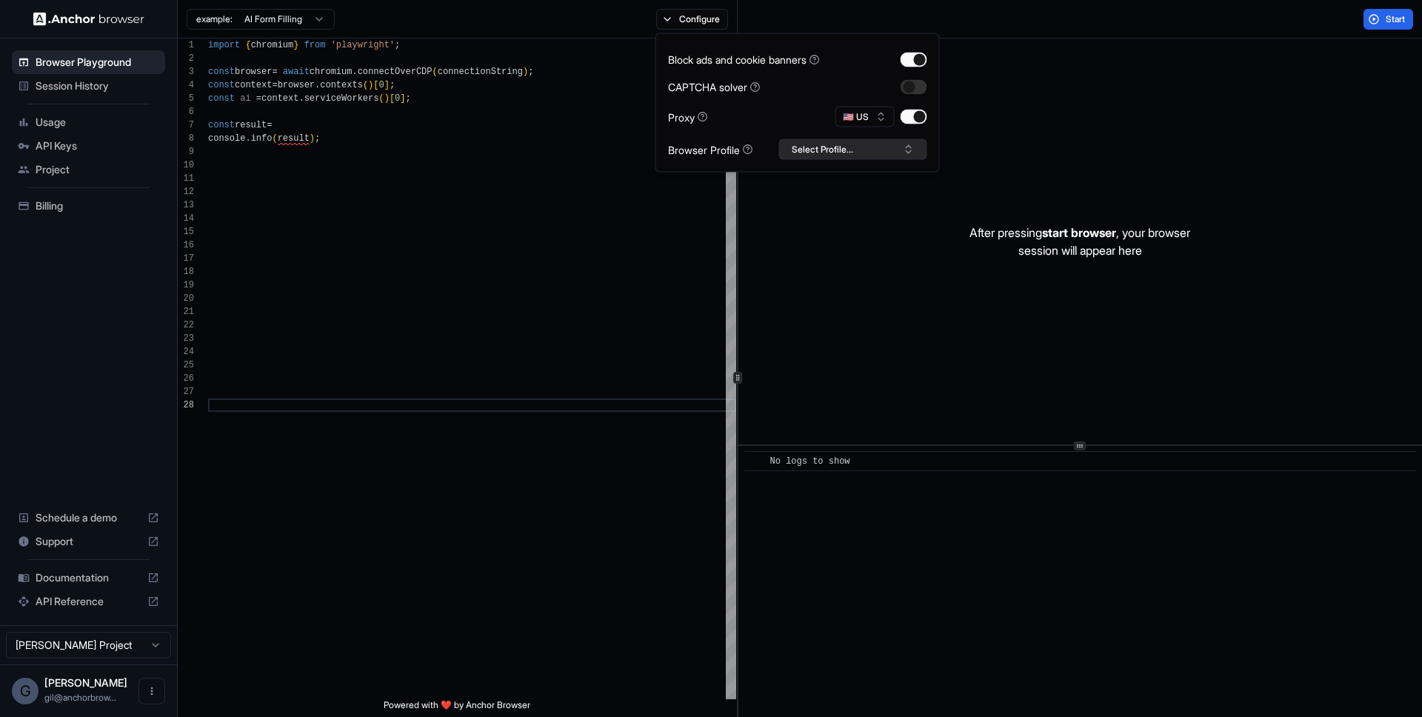
click at [827, 147] on button "Select Profile..." at bounding box center [853, 149] width 148 height 21
click at [820, 181] on input "text" at bounding box center [862, 177] width 111 height 27
type input "**********"
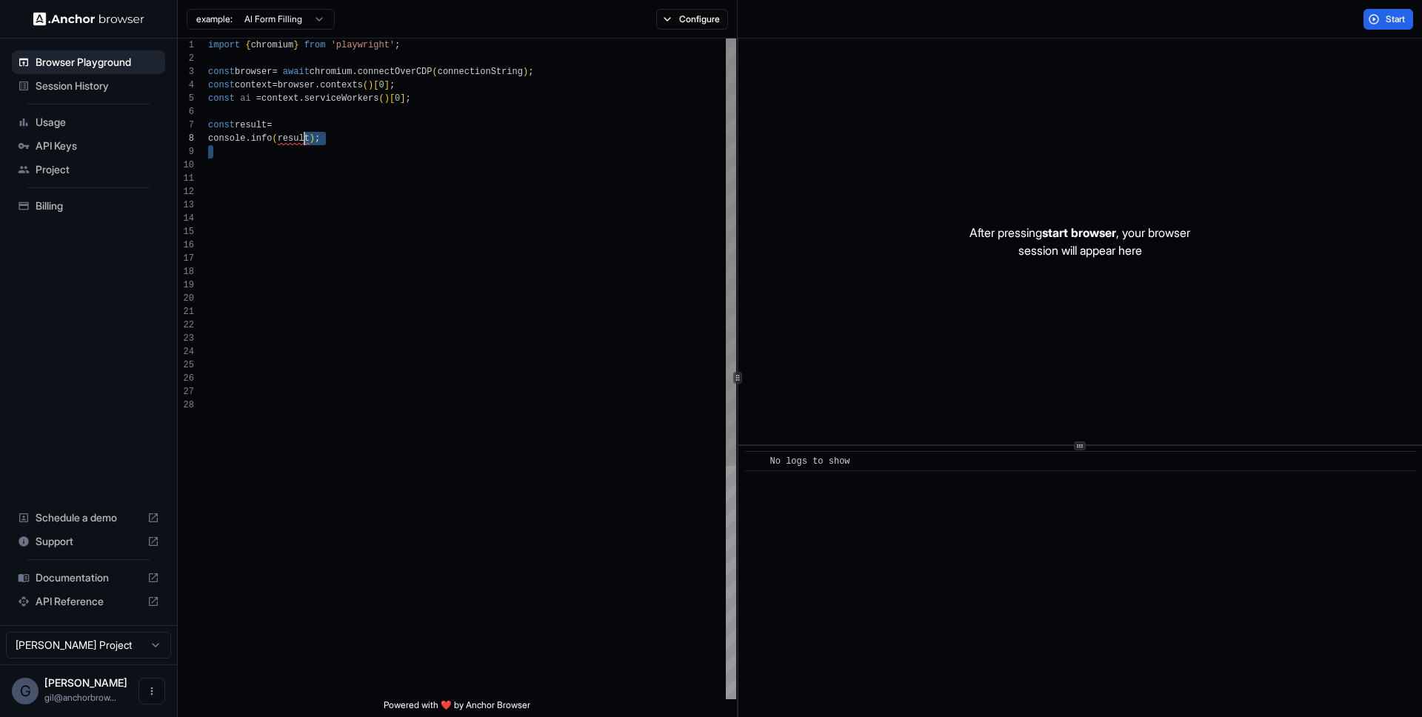
scroll to position [67, 0]
drag, startPoint x: 370, startPoint y: 167, endPoint x: 214, endPoint y: 110, distance: 165.7
click at [214, 110] on div "import { chromium } from 'playwright' ; const browser = await chromium . connec…" at bounding box center [472, 549] width 528 height 1021
type textarea "**********"
click at [676, 10] on button "Configure" at bounding box center [692, 19] width 72 height 21
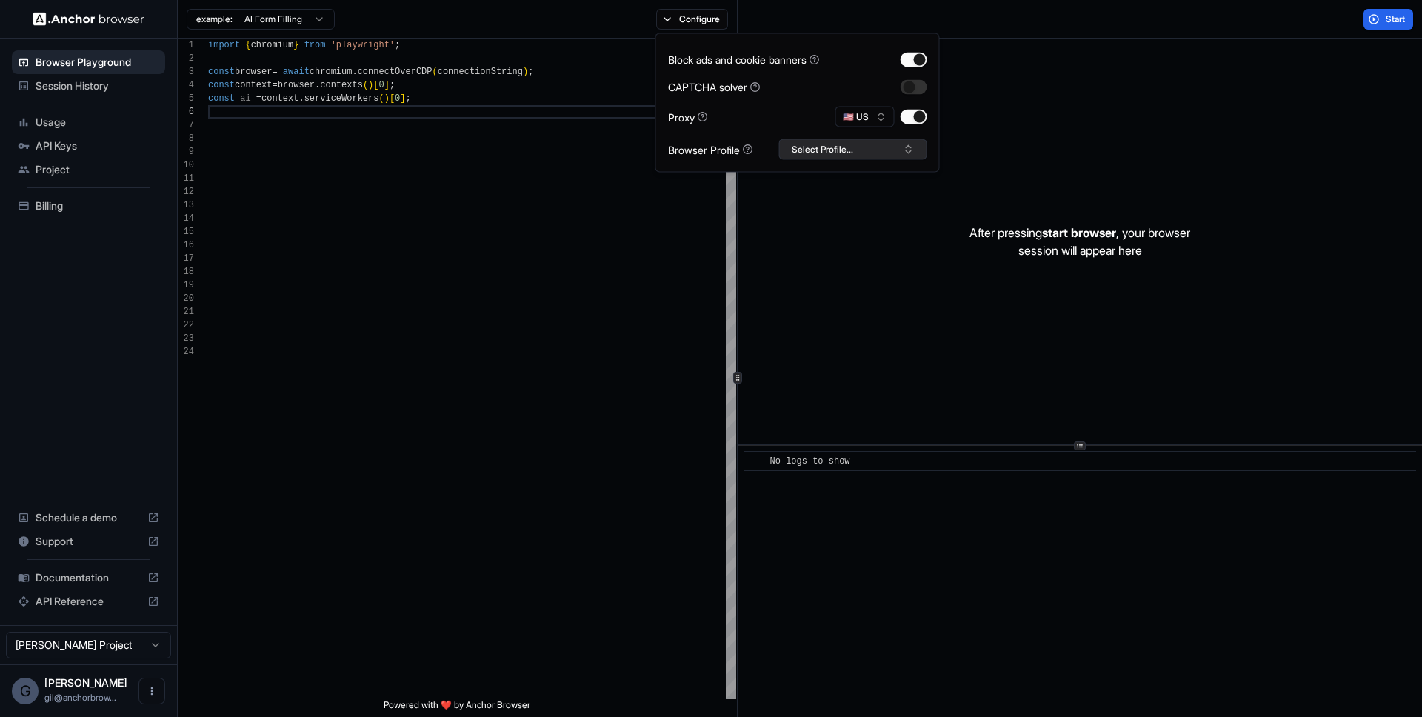
click at [821, 142] on button "Select Profile..." at bounding box center [853, 149] width 148 height 21
click at [831, 173] on input "text" at bounding box center [862, 177] width 111 height 27
type input "*"
type input "**********"
click at [909, 238] on button "Create "new-profile123"" at bounding box center [853, 228] width 135 height 27
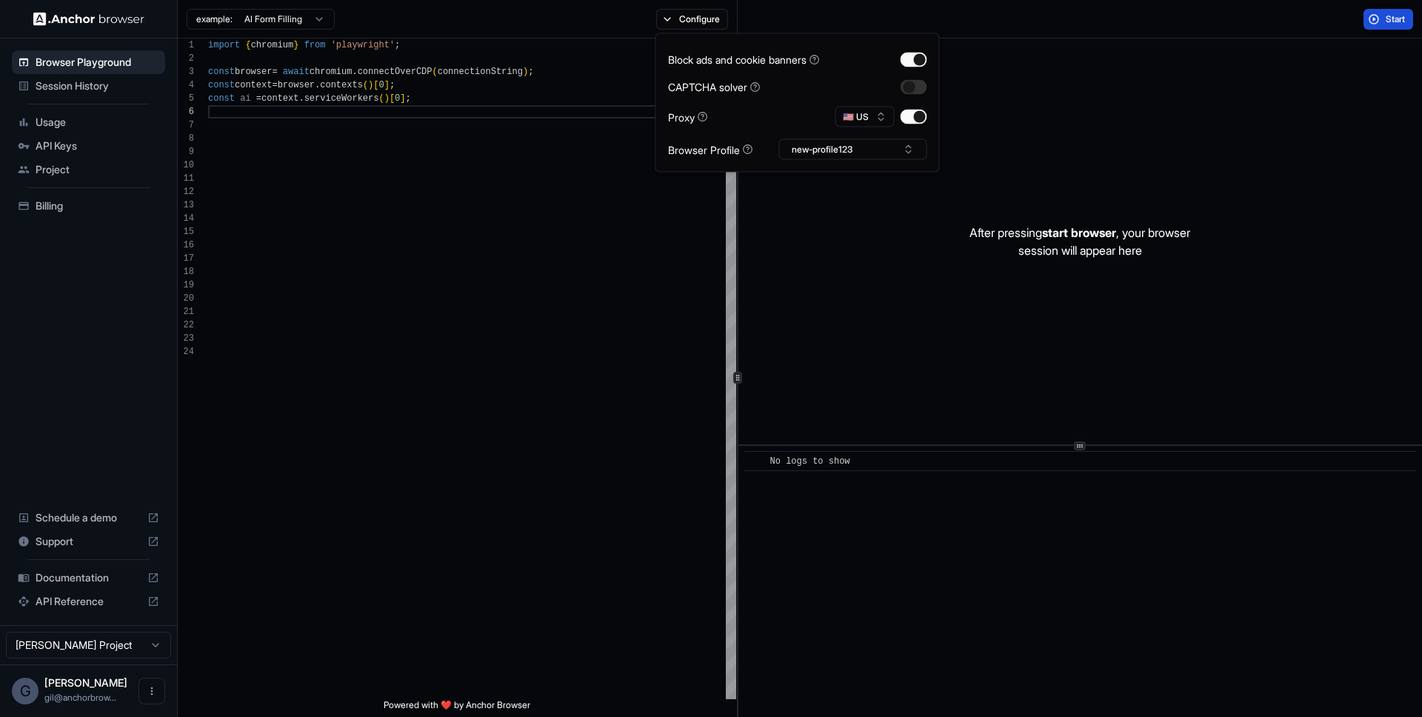
click at [1395, 24] on button "Start" at bounding box center [1389, 19] width 50 height 21
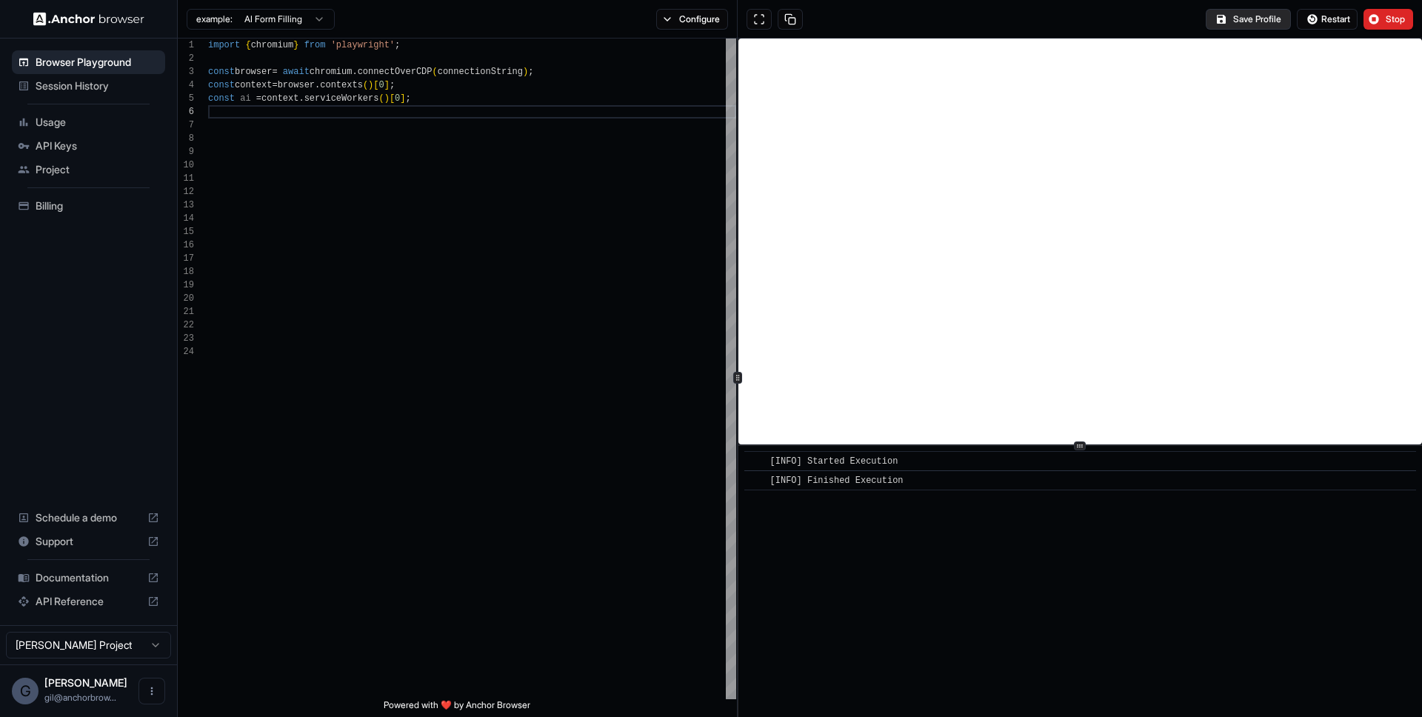
click at [1227, 19] on button "Save Profile" at bounding box center [1248, 19] width 85 height 21
